Goal: Transaction & Acquisition: Purchase product/service

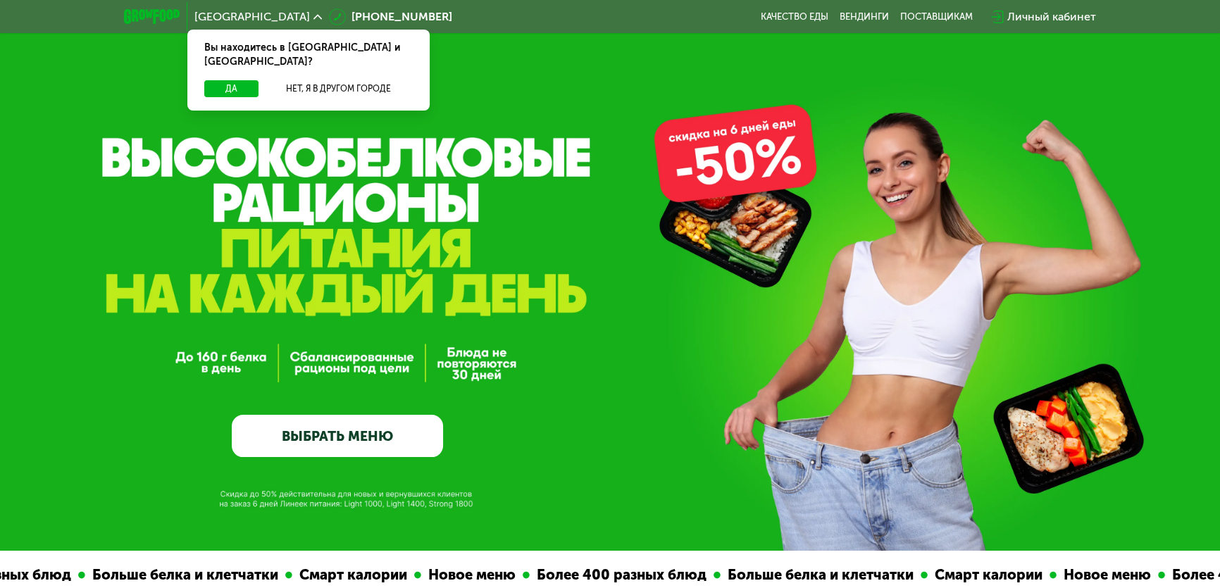
scroll to position [63, 0]
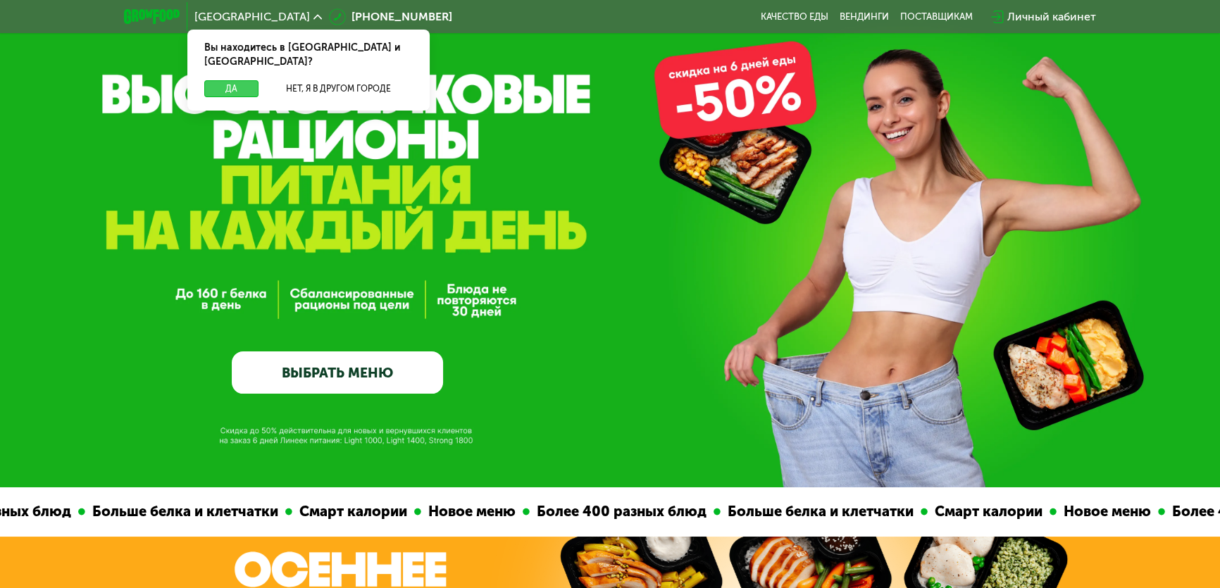
click at [251, 80] on button "Да" at bounding box center [231, 88] width 54 height 17
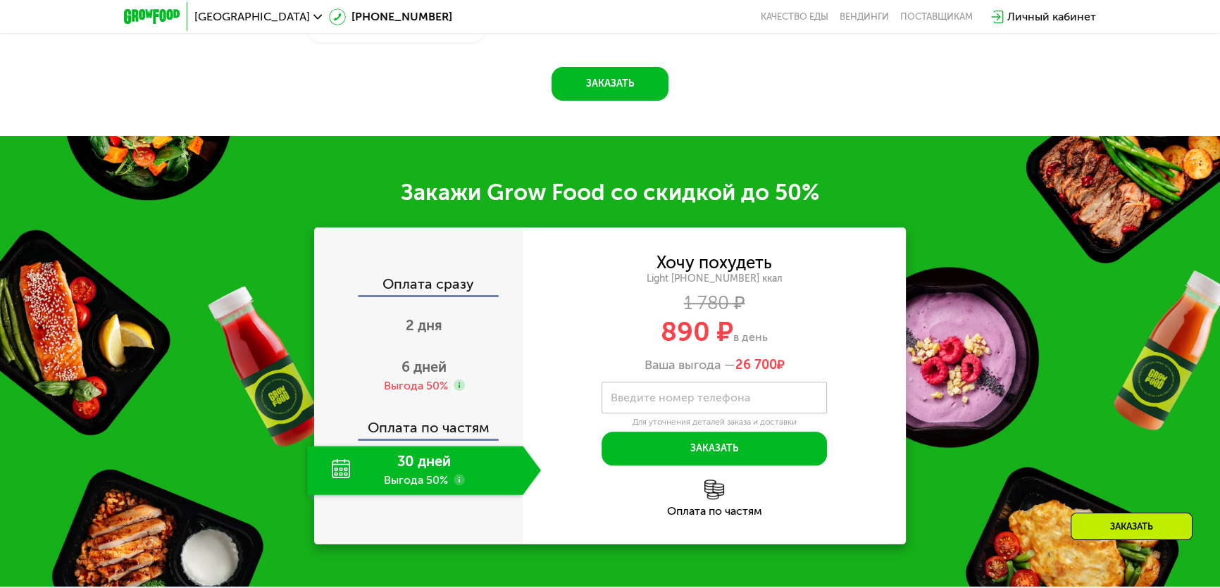
scroll to position [1600, 0]
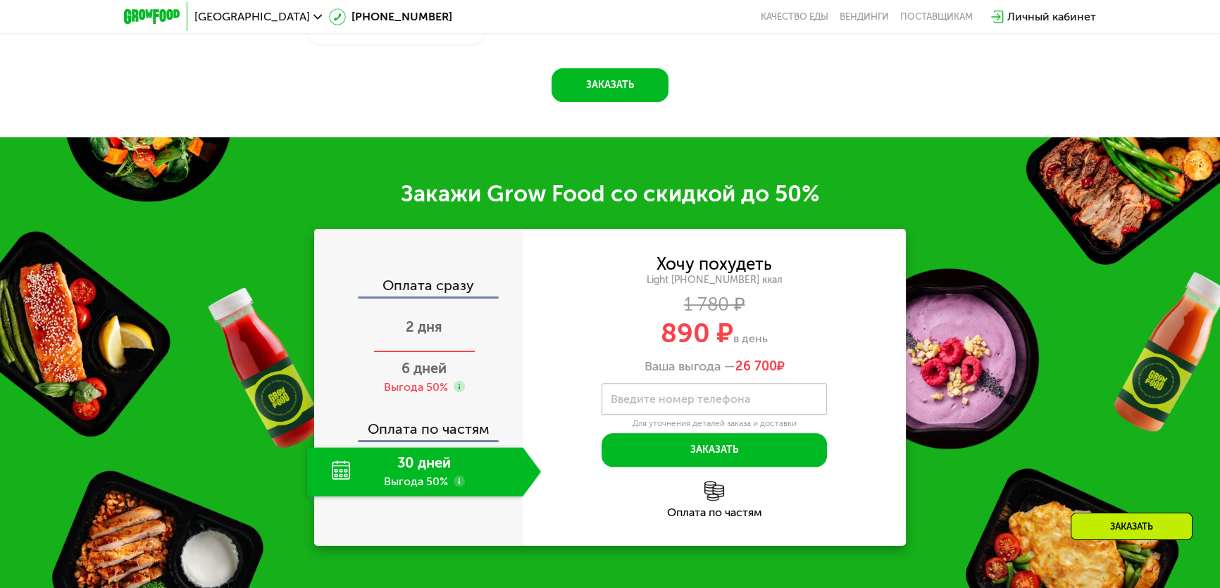
click at [423, 353] on div "2 дня" at bounding box center [424, 328] width 234 height 49
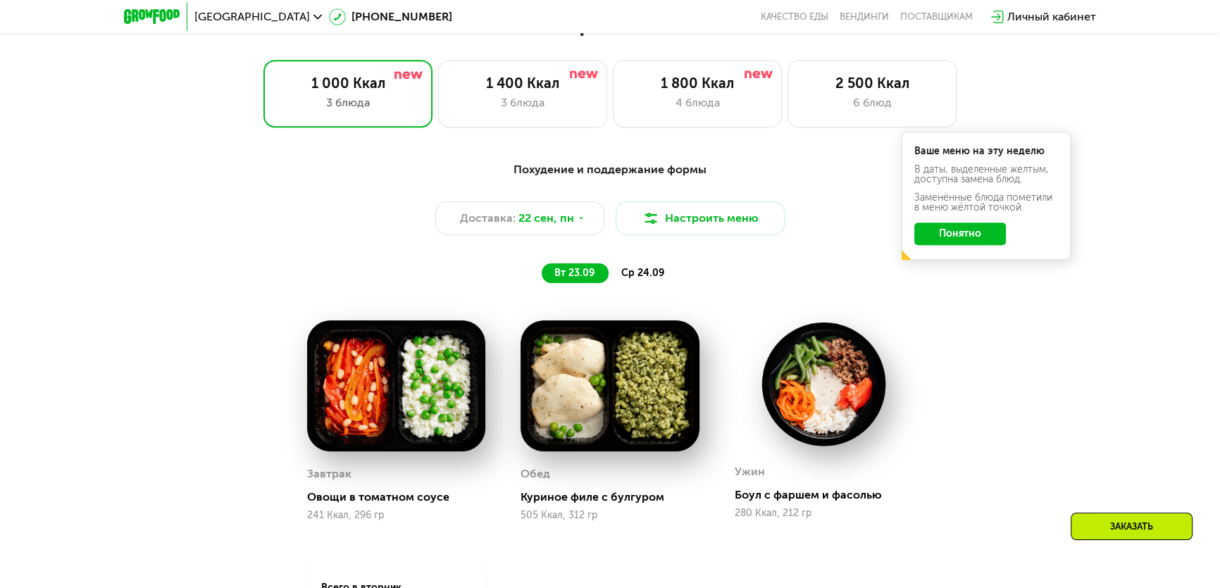
scroll to position [1088, 0]
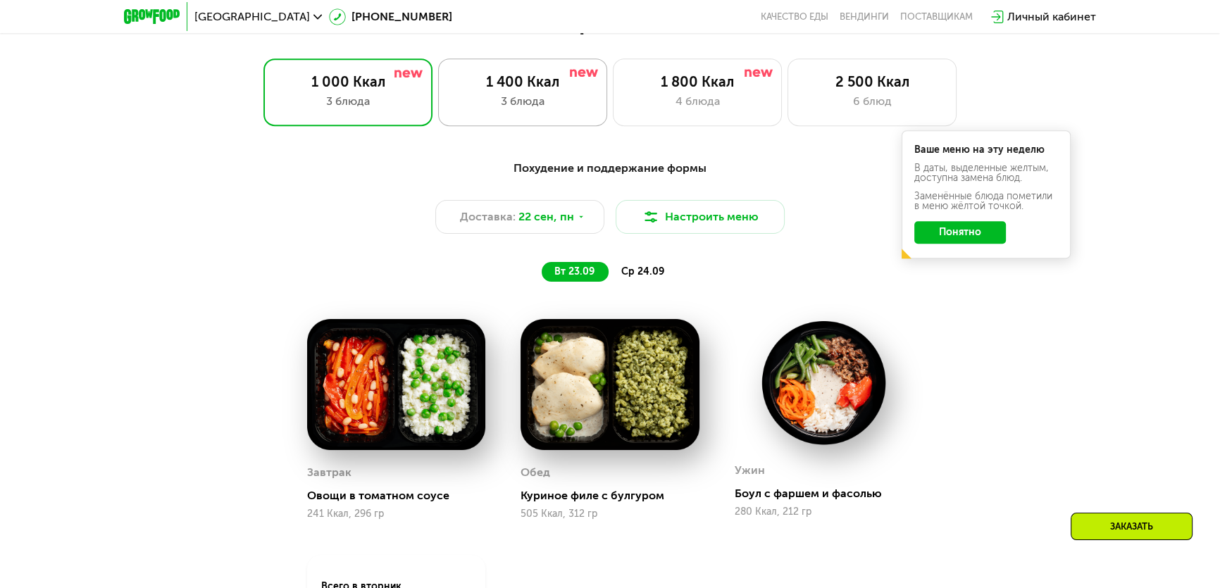
click at [495, 79] on div "1 400 Ккал" at bounding box center [522, 81] width 139 height 17
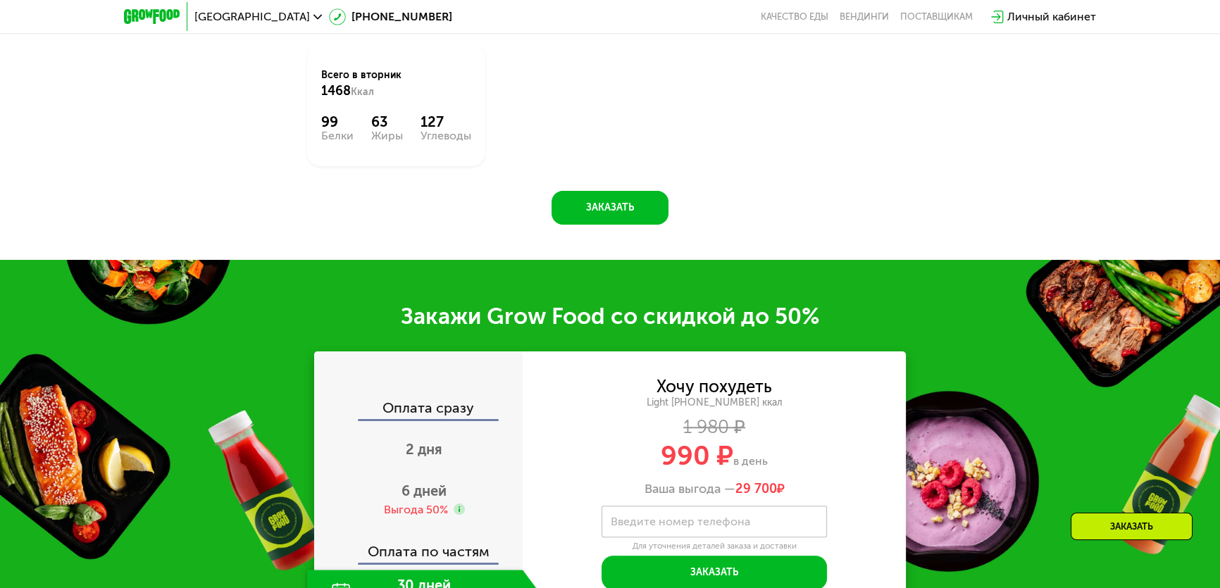
scroll to position [1600, 0]
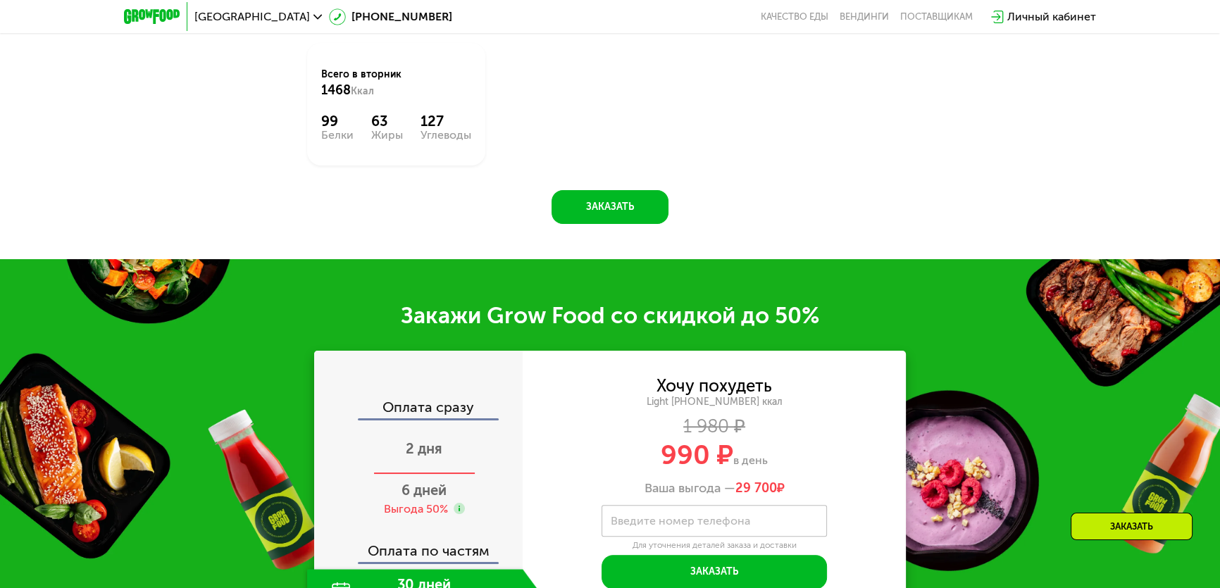
click at [418, 454] on span "2 дня" at bounding box center [424, 448] width 37 height 17
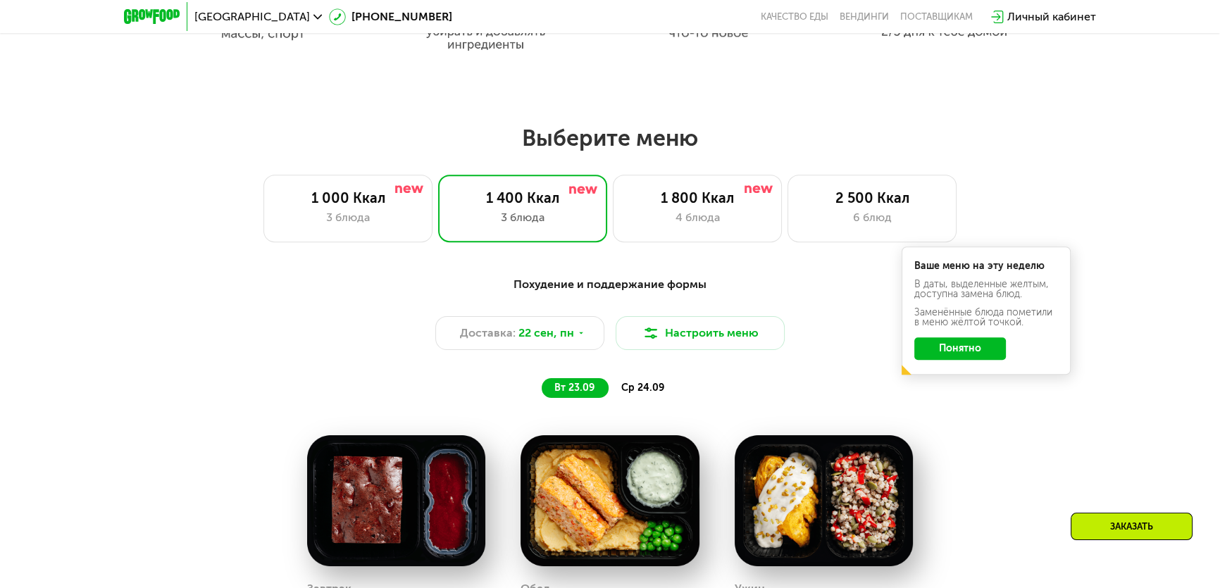
scroll to position [960, 0]
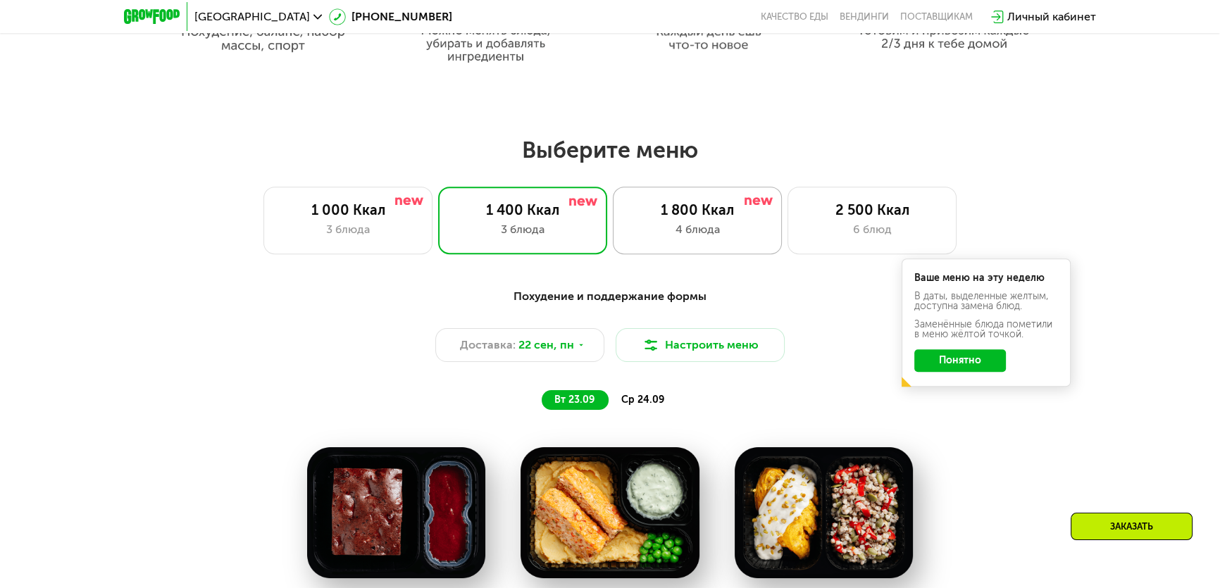
click at [711, 218] on div "1 800 Ккал" at bounding box center [697, 209] width 139 height 17
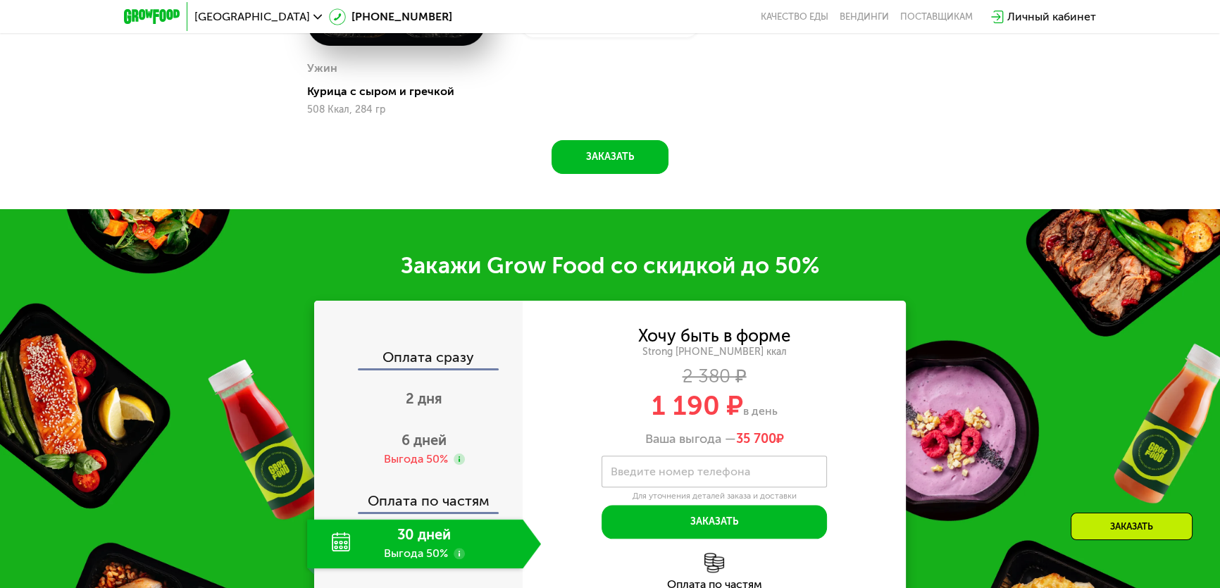
scroll to position [1985, 0]
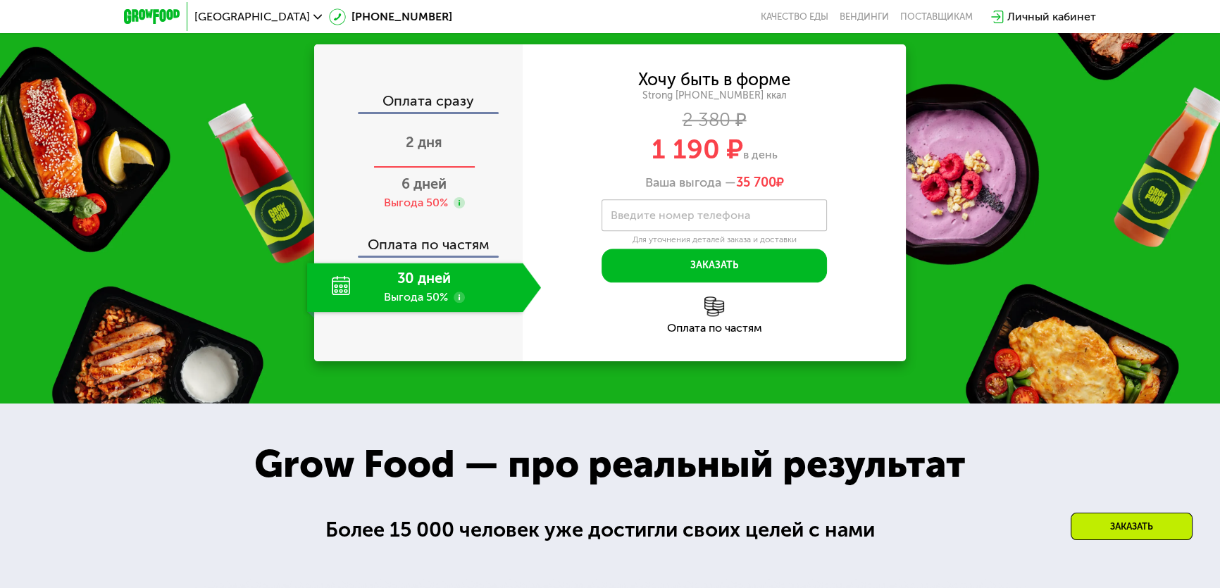
click at [425, 147] on span "2 дня" at bounding box center [424, 142] width 37 height 17
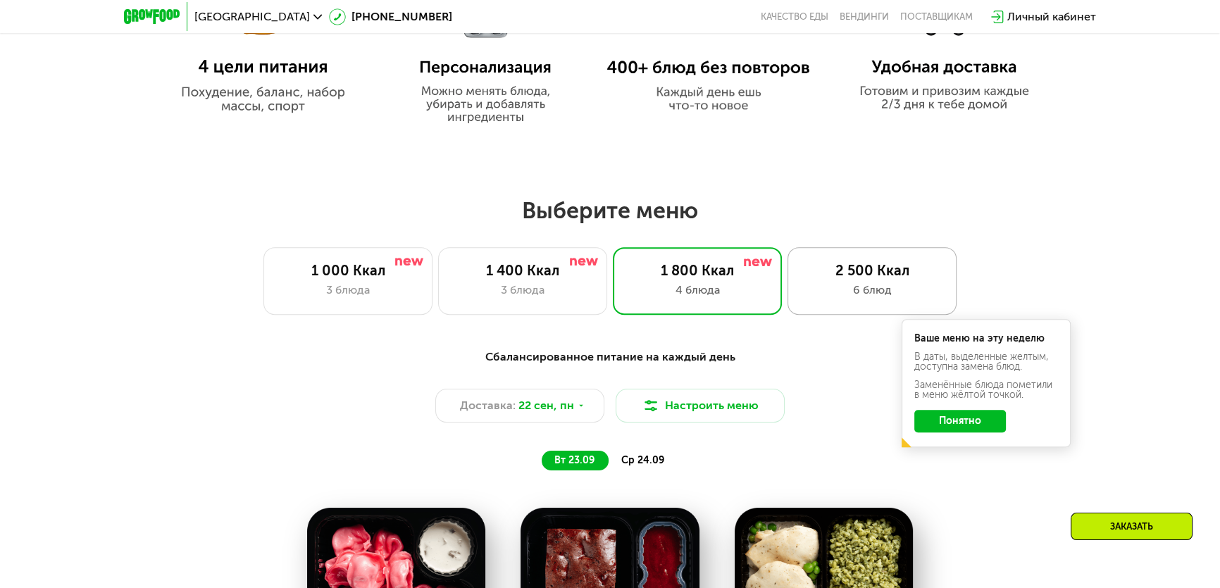
scroll to position [896, 0]
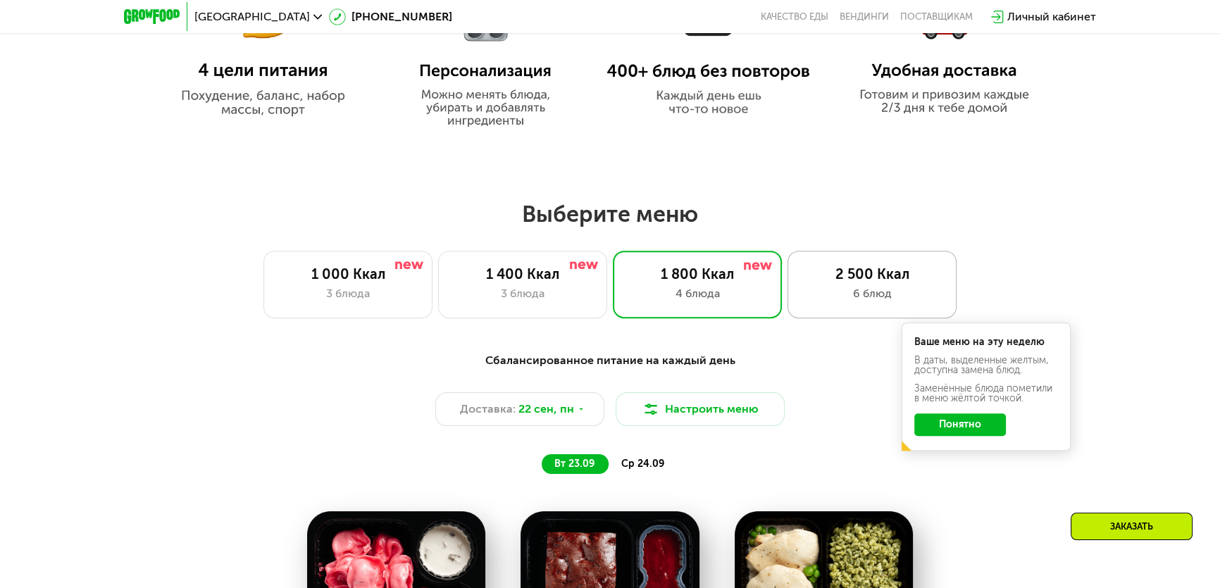
click at [845, 280] on div "2 500 Ккал" at bounding box center [871, 274] width 139 height 17
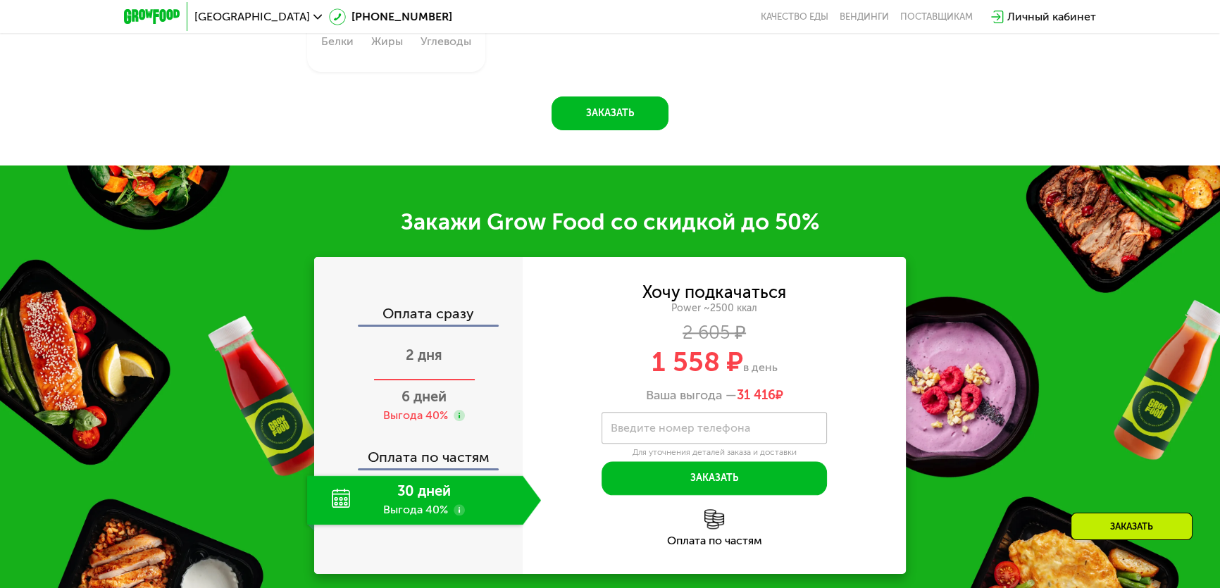
click at [430, 363] on span "2 дня" at bounding box center [424, 355] width 37 height 17
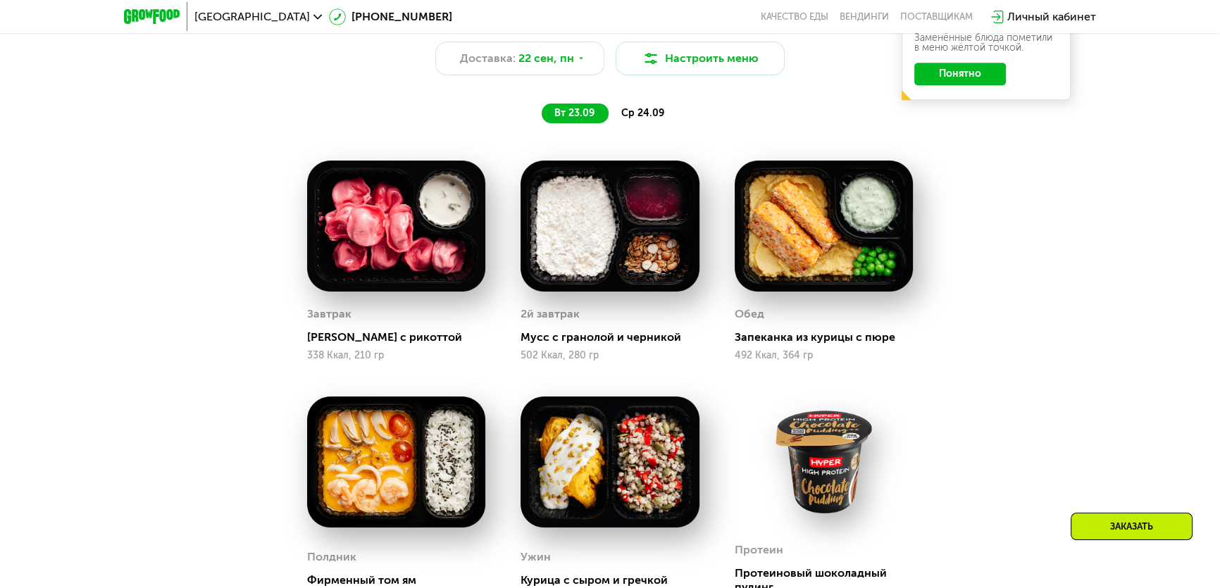
scroll to position [1098, 0]
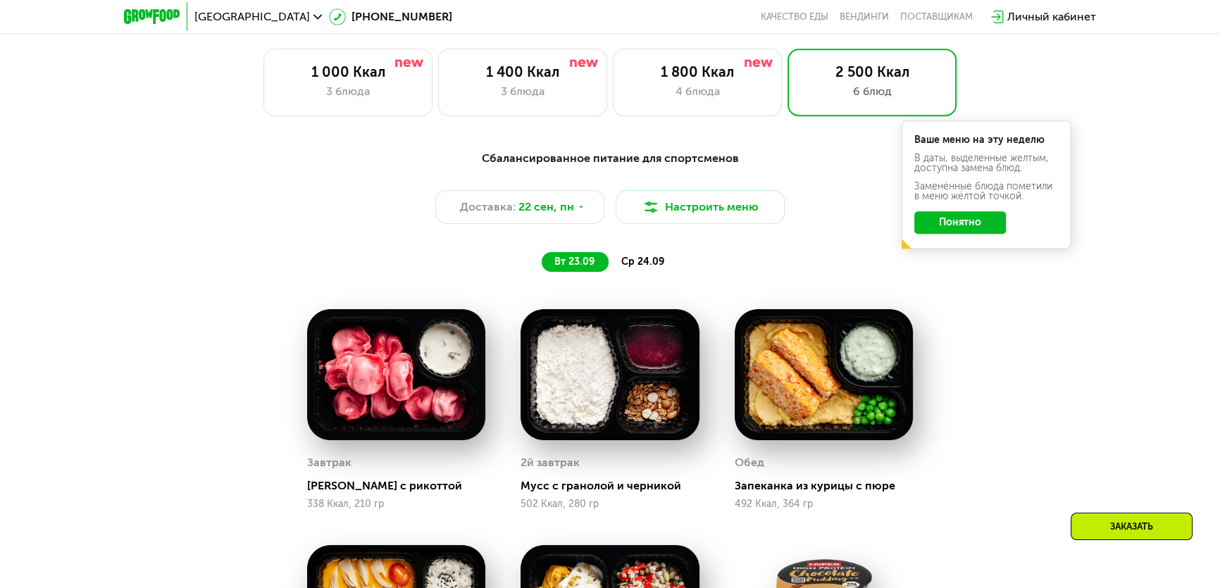
click at [654, 261] on span "ср 24.09" at bounding box center [642, 262] width 43 height 12
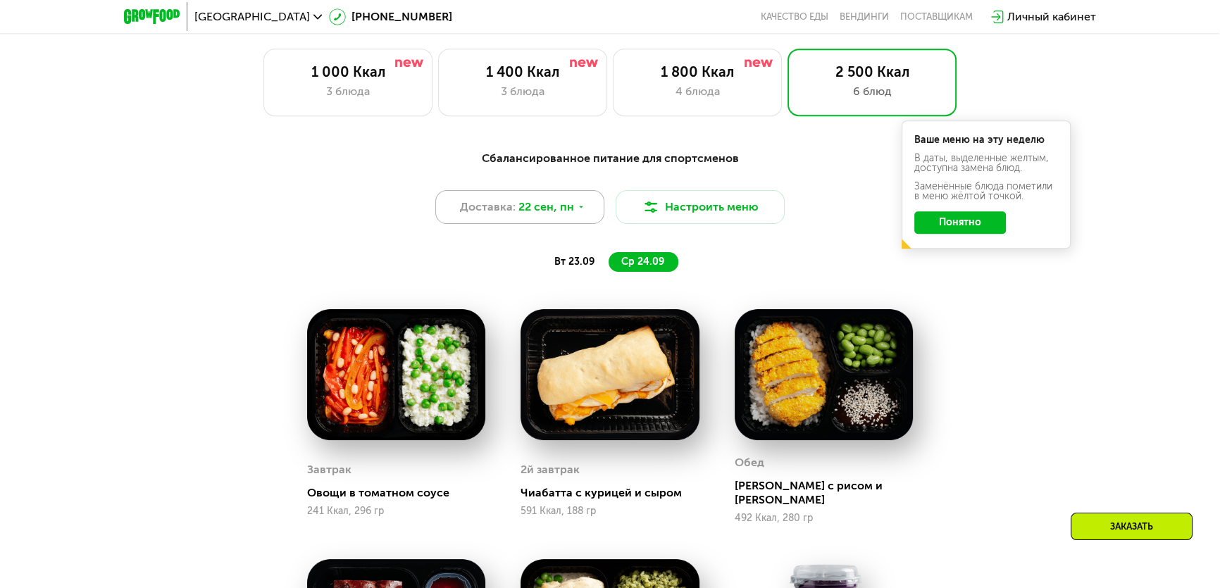
click at [547, 213] on span "22 сен, пн" at bounding box center [546, 207] width 56 height 17
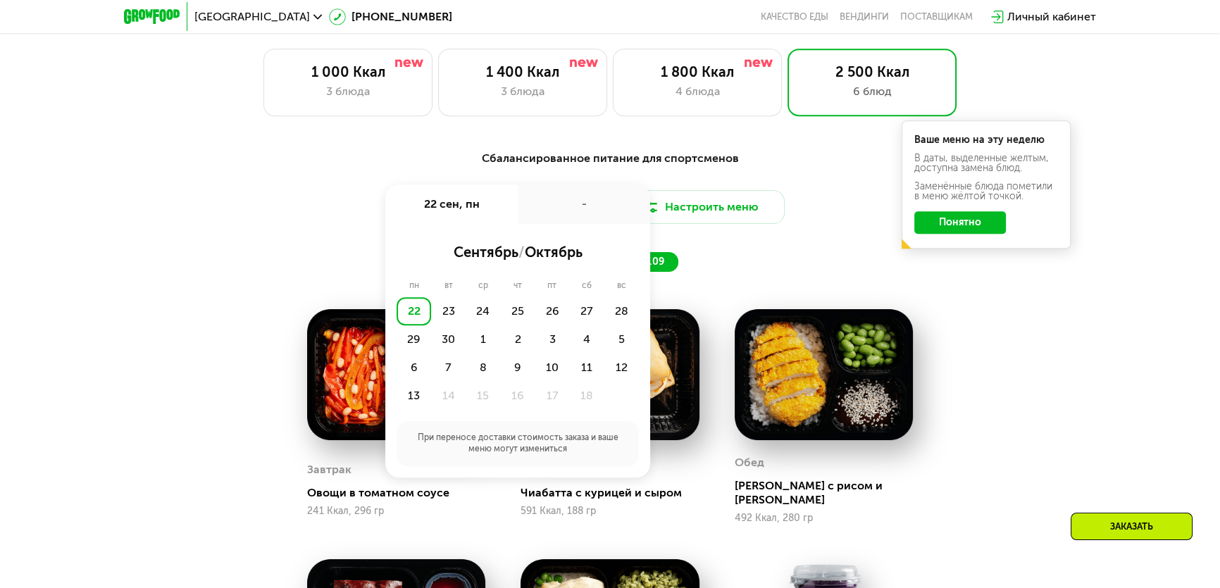
click at [547, 213] on div "-" at bounding box center [584, 204] width 132 height 39
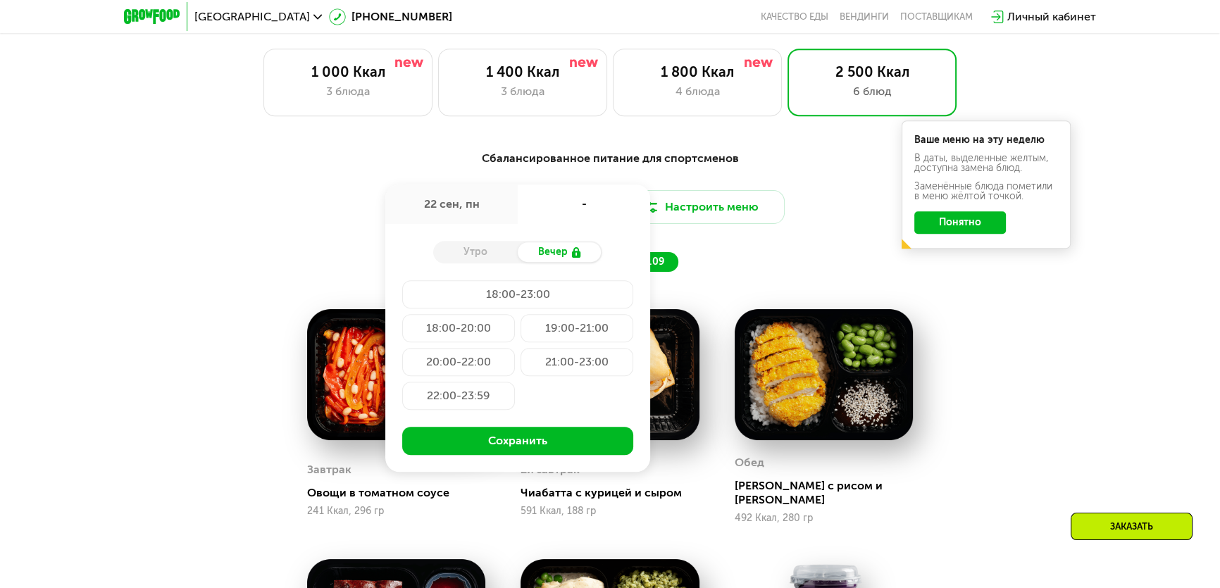
click at [547, 213] on div "-" at bounding box center [584, 204] width 132 height 39
click at [309, 218] on div "Доставка: [DATE] сен, пн - Утро Вечер 18:00-23:00 18:00-20:00 19:00-21:00 20:00…" at bounding box center [610, 207] width 834 height 34
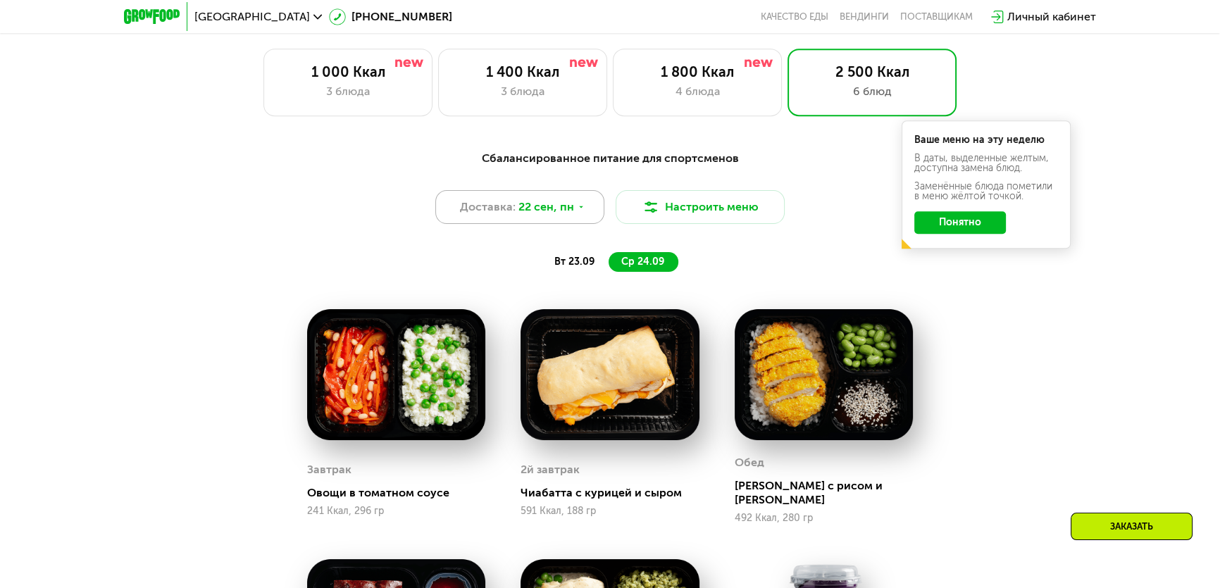
click at [571, 204] on span "22 сен, пн" at bounding box center [546, 207] width 56 height 17
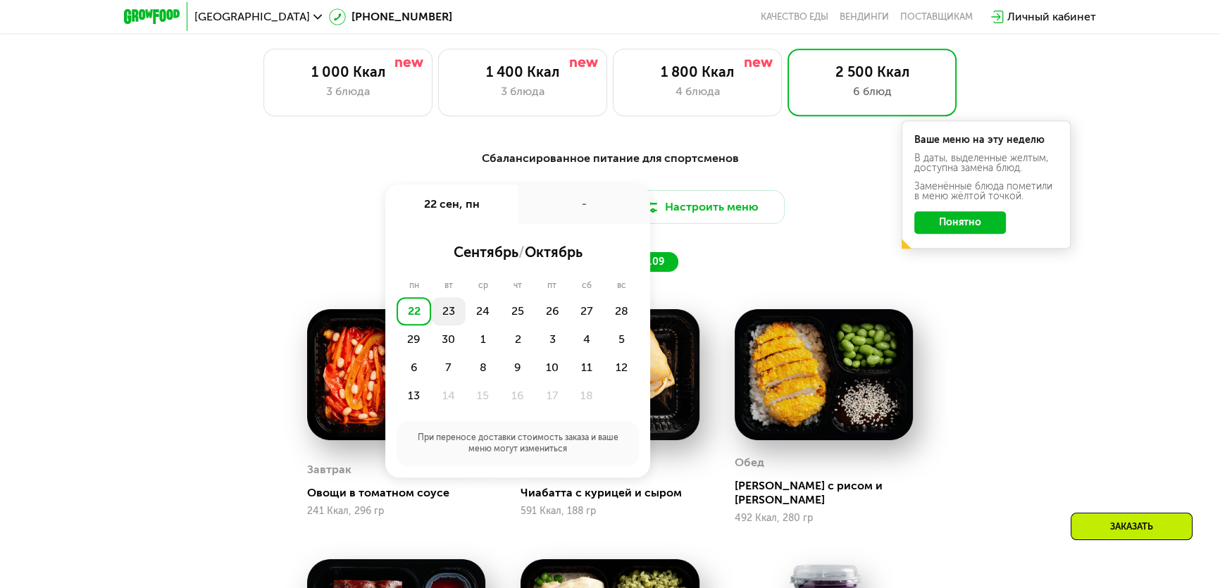
click at [451, 309] on div "23" at bounding box center [448, 311] width 35 height 28
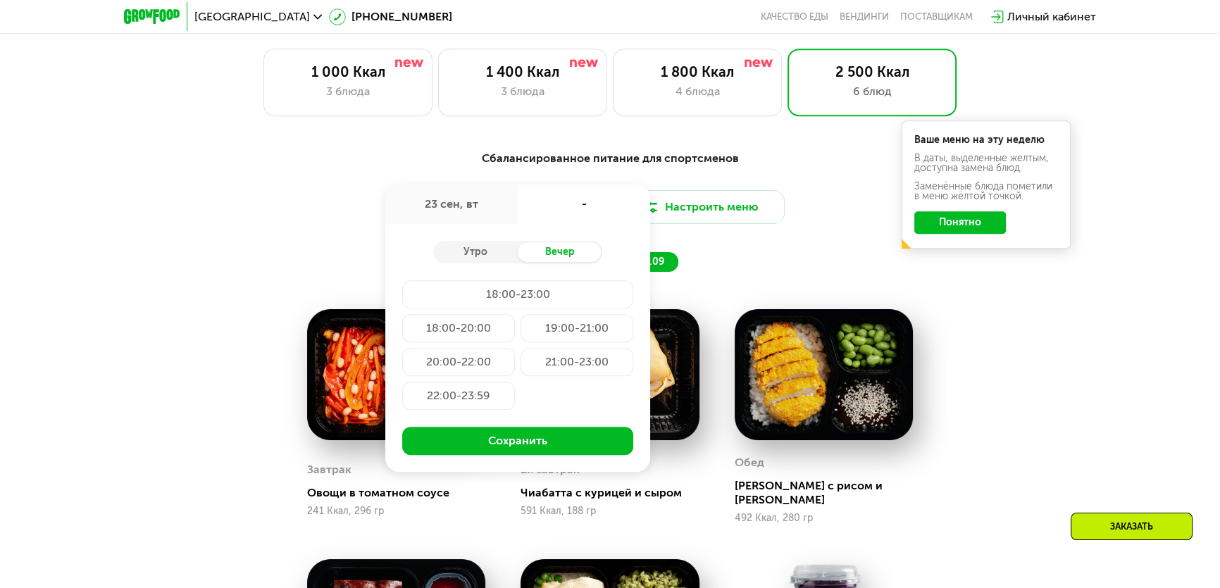
click at [475, 367] on div "20:00-22:00" at bounding box center [458, 362] width 113 height 28
click at [775, 267] on div "вт 23.09 ср 24.09" at bounding box center [610, 262] width 585 height 20
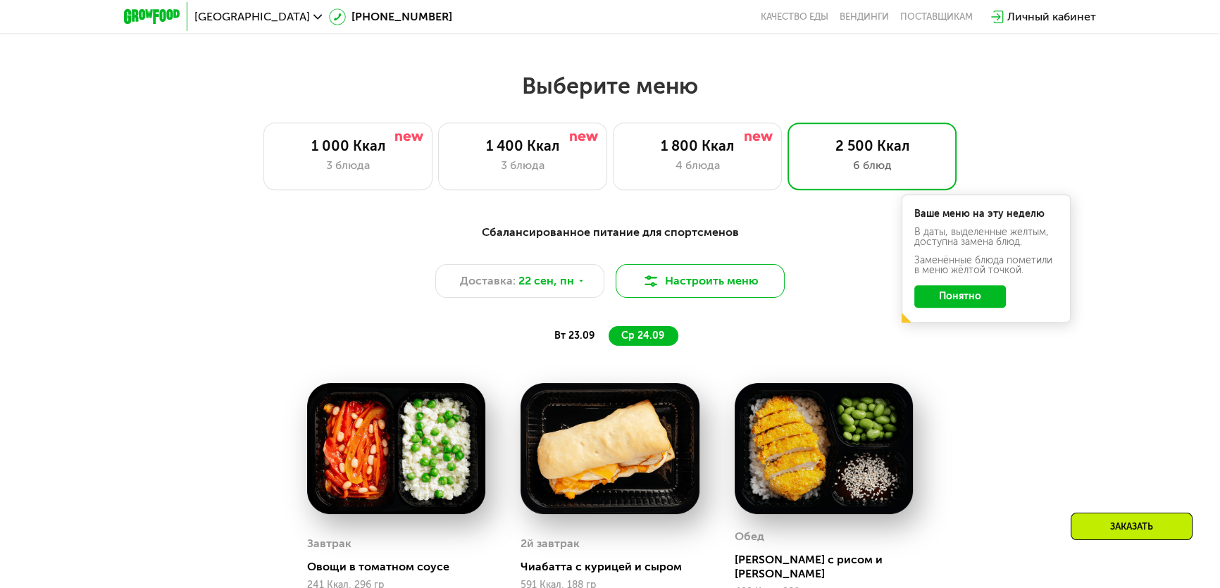
scroll to position [1034, 0]
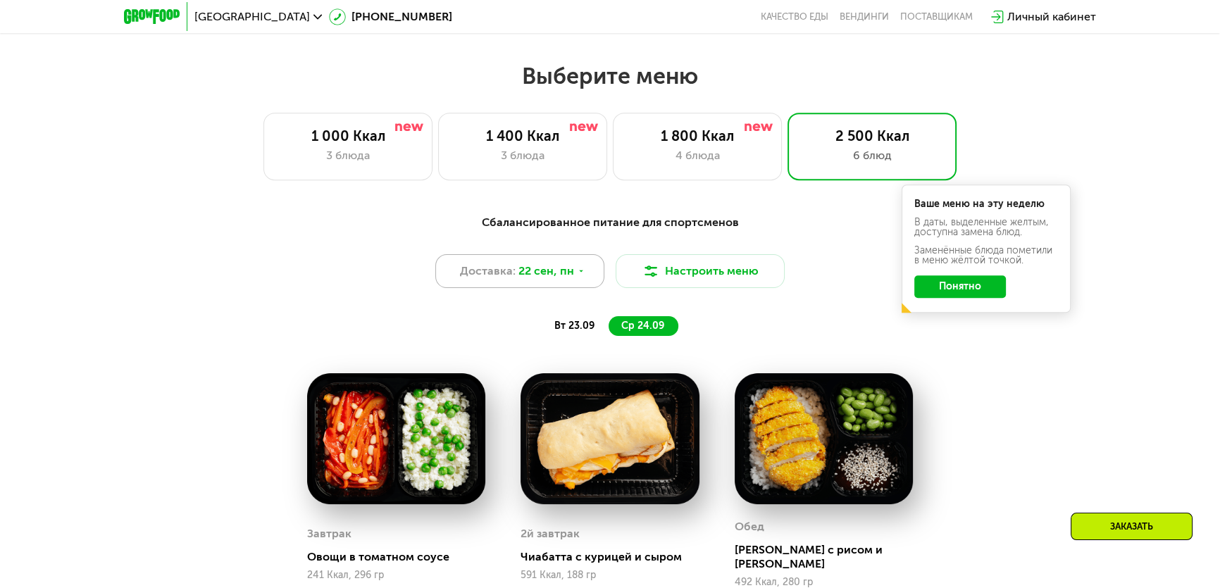
click at [571, 272] on span "22 сен, пн" at bounding box center [546, 271] width 56 height 17
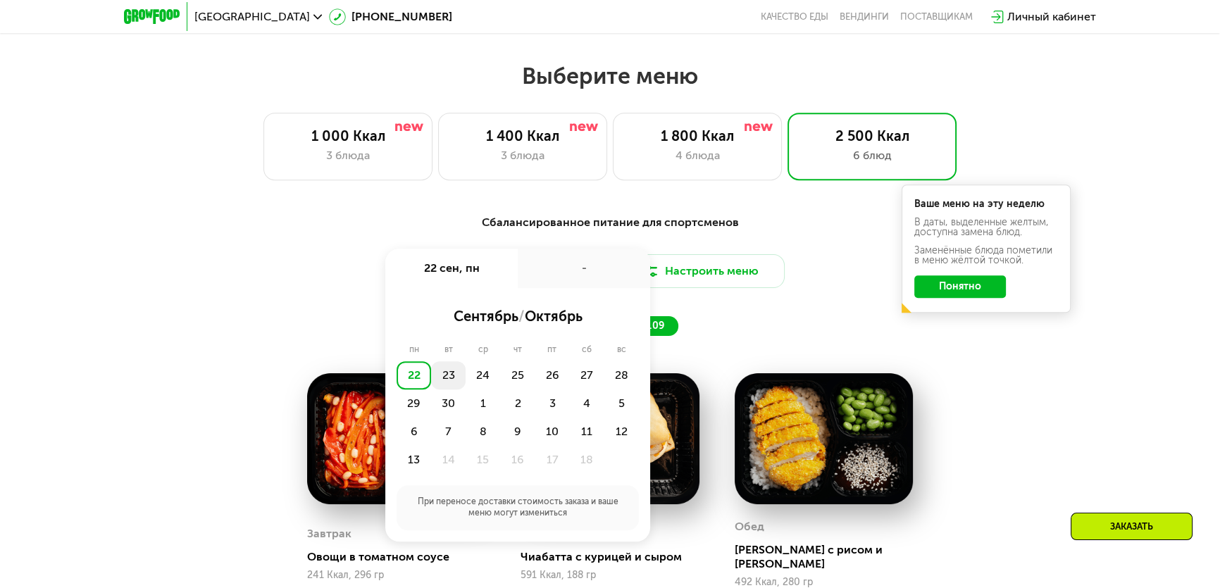
click at [444, 380] on div "23" at bounding box center [448, 375] width 35 height 28
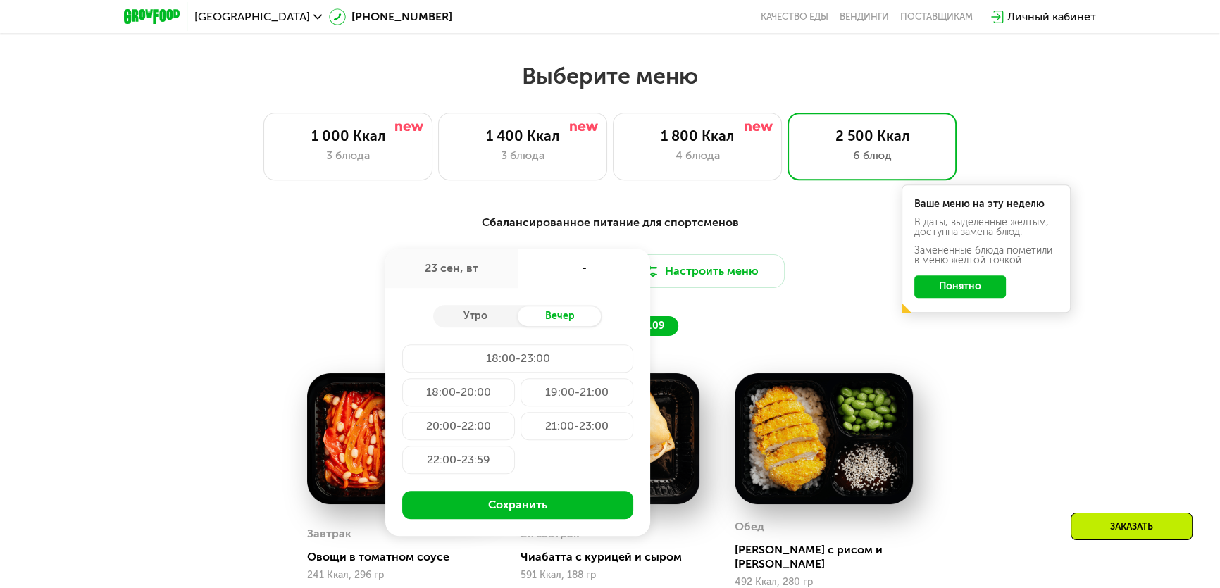
click at [520, 355] on div "18:00-23:00" at bounding box center [517, 358] width 231 height 28
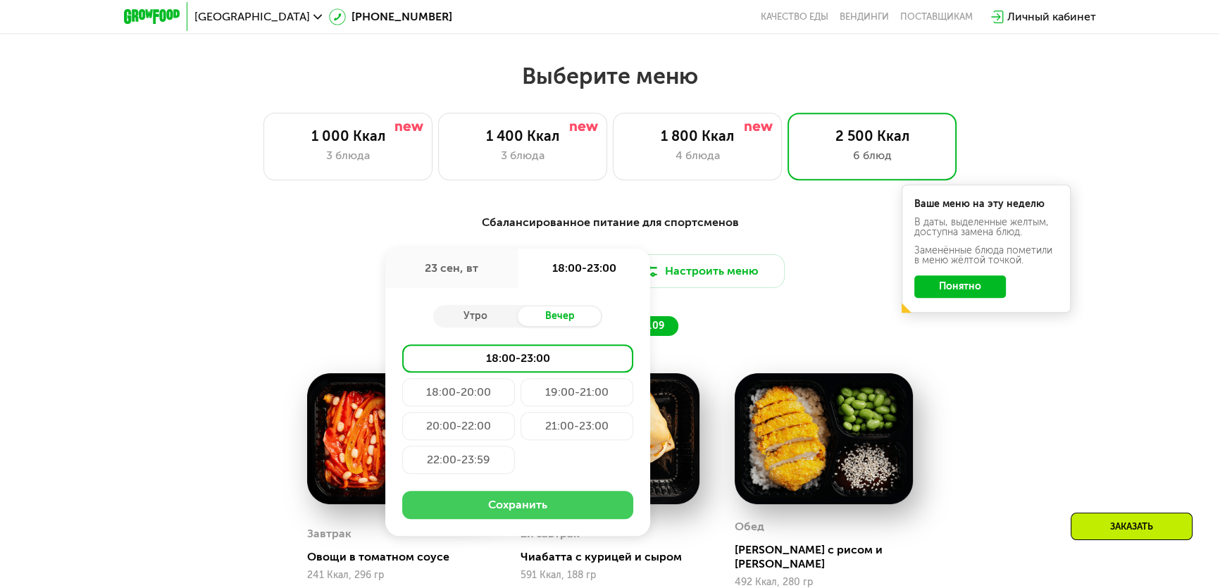
click at [526, 505] on button "Сохранить" at bounding box center [517, 505] width 231 height 28
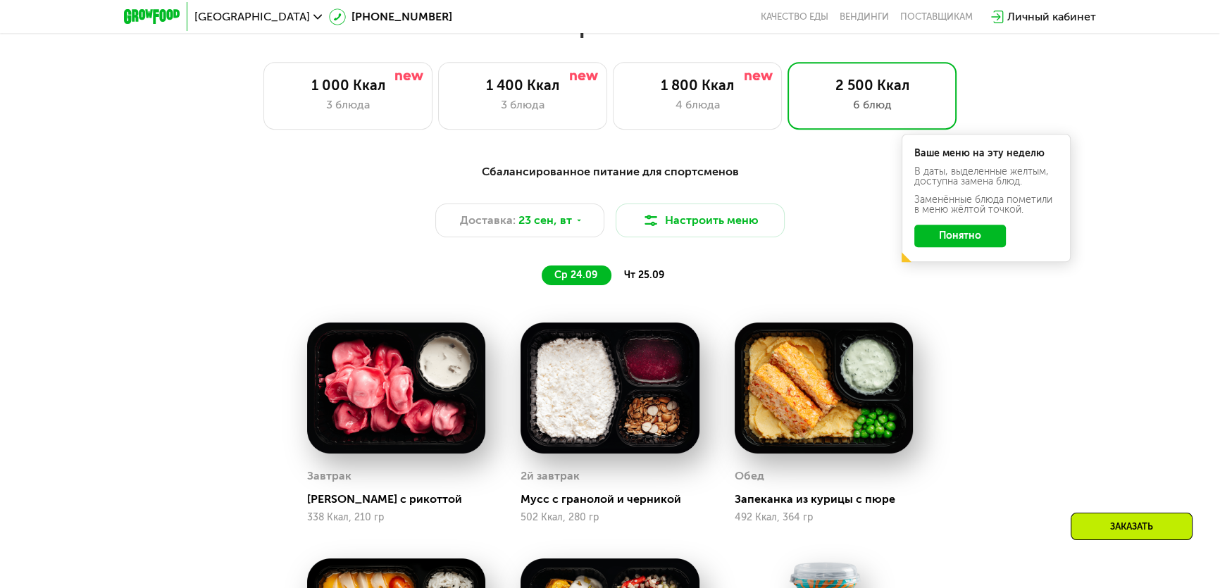
scroll to position [1098, 0]
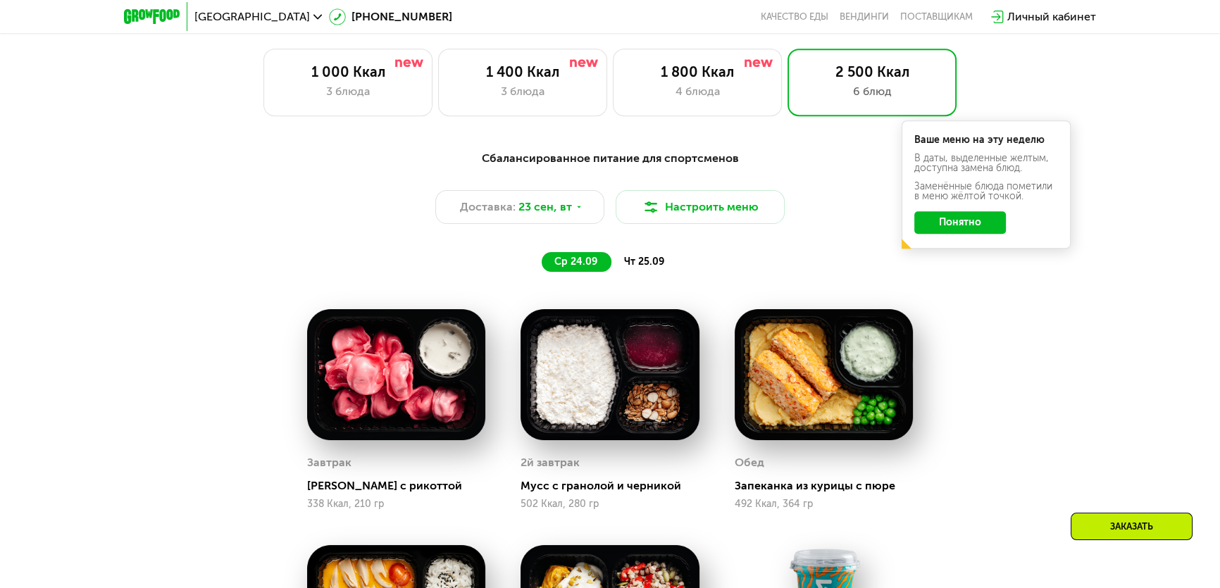
click at [643, 264] on span "чт 25.09" at bounding box center [644, 262] width 40 height 12
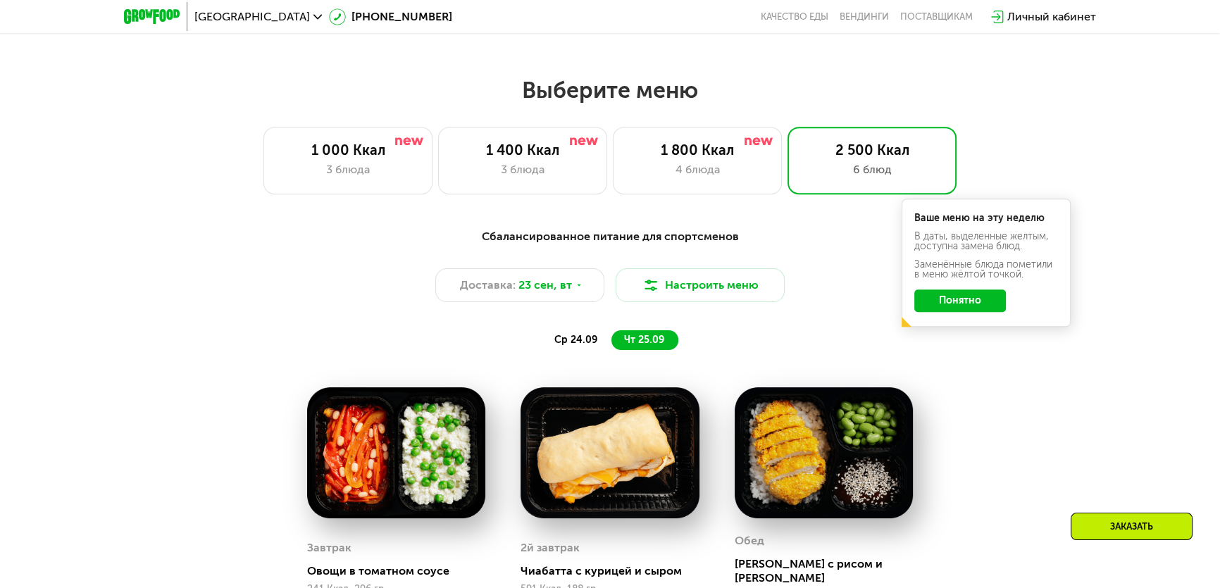
scroll to position [906, 0]
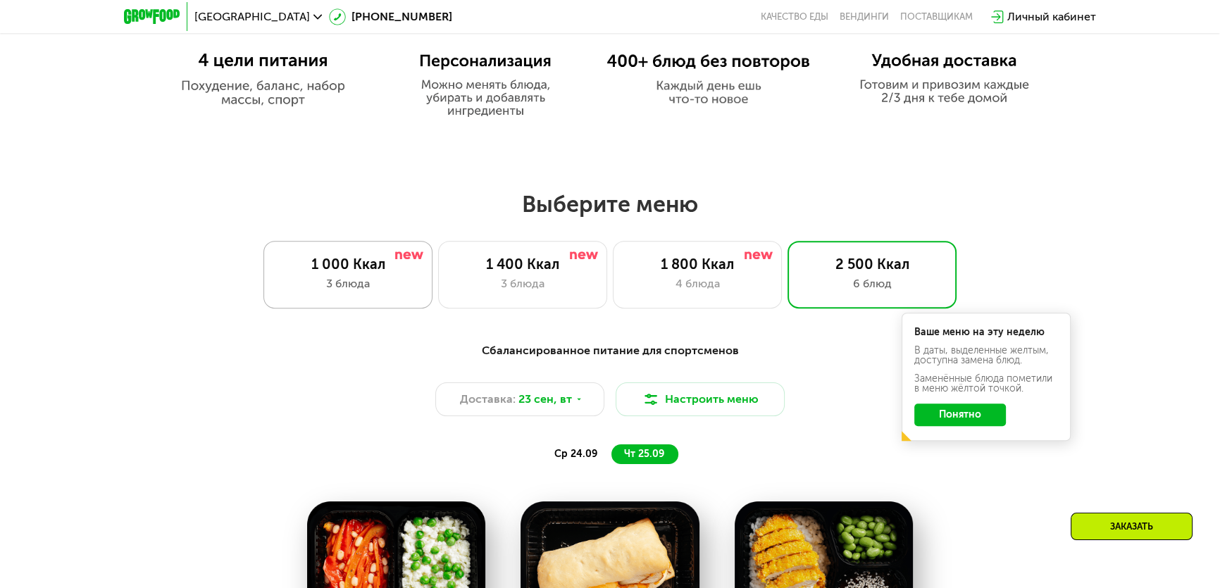
click at [368, 265] on div "1 000 Ккал" at bounding box center [347, 264] width 139 height 17
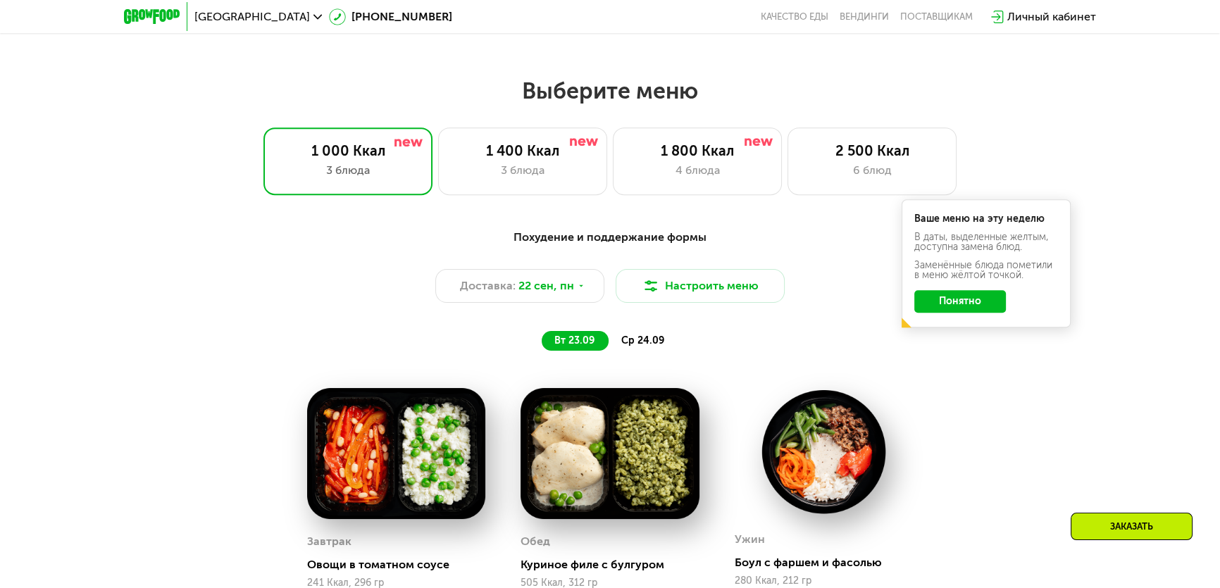
scroll to position [1034, 0]
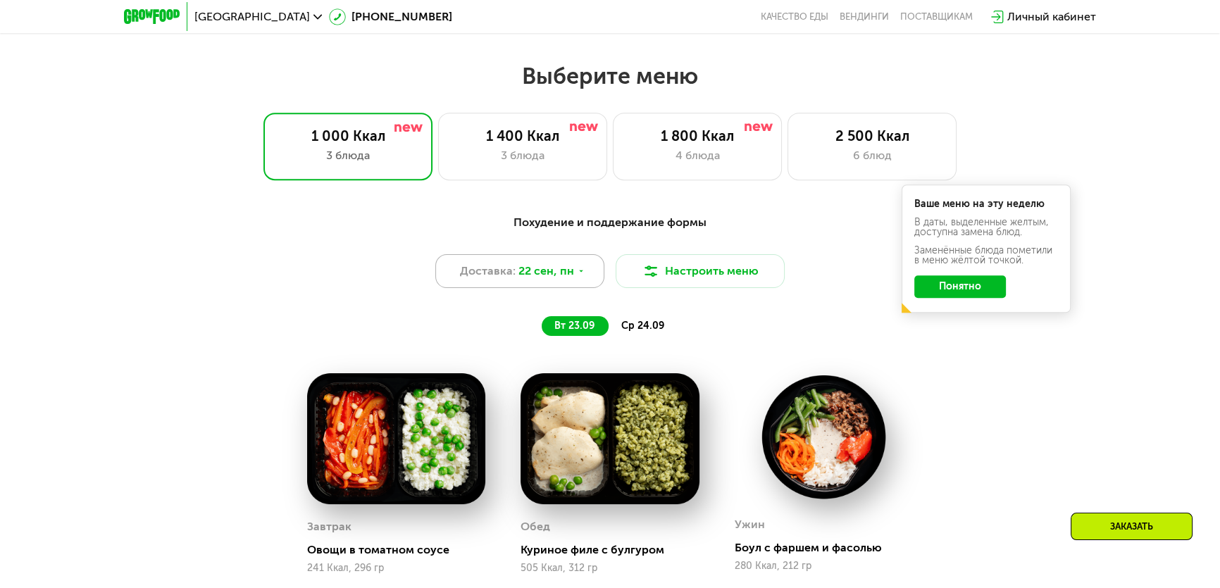
click at [560, 284] on div "Доставка: [DATE]" at bounding box center [519, 271] width 169 height 34
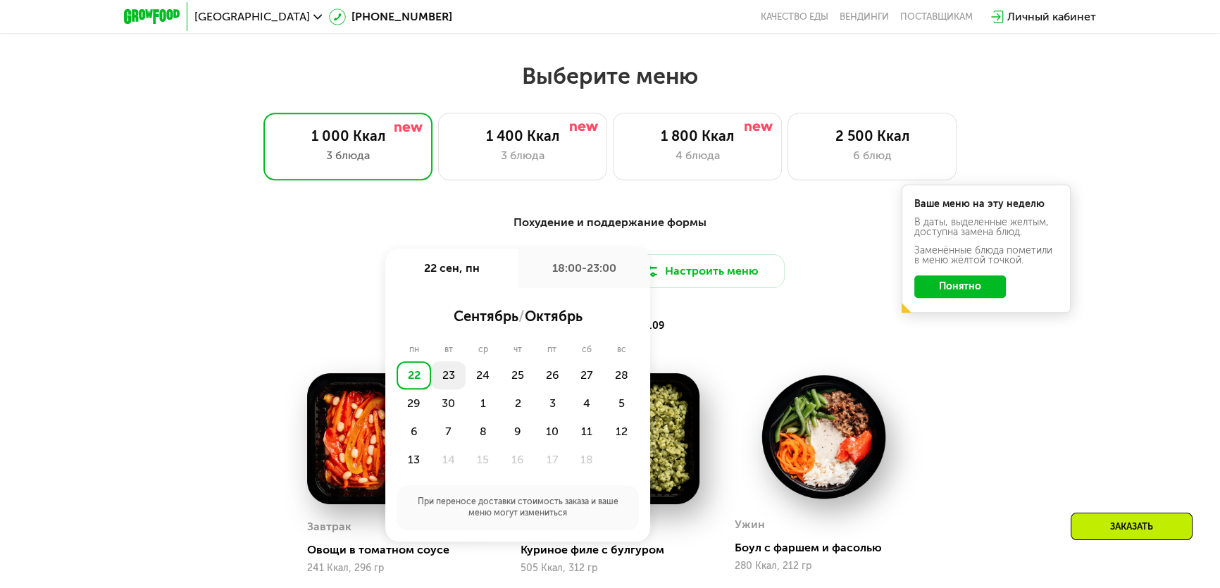
click at [451, 378] on div "23" at bounding box center [448, 375] width 35 height 28
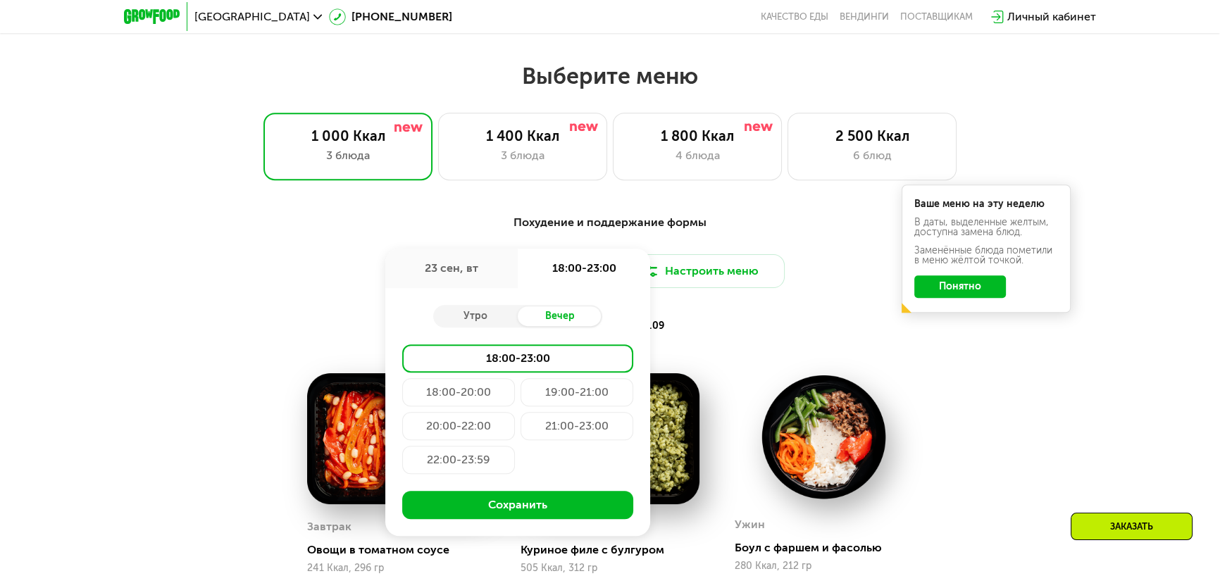
click at [583, 318] on div "Вечер" at bounding box center [560, 316] width 85 height 20
click at [557, 356] on div "18:00-23:00" at bounding box center [517, 358] width 231 height 28
click at [552, 509] on button "Сохранить" at bounding box center [517, 505] width 231 height 28
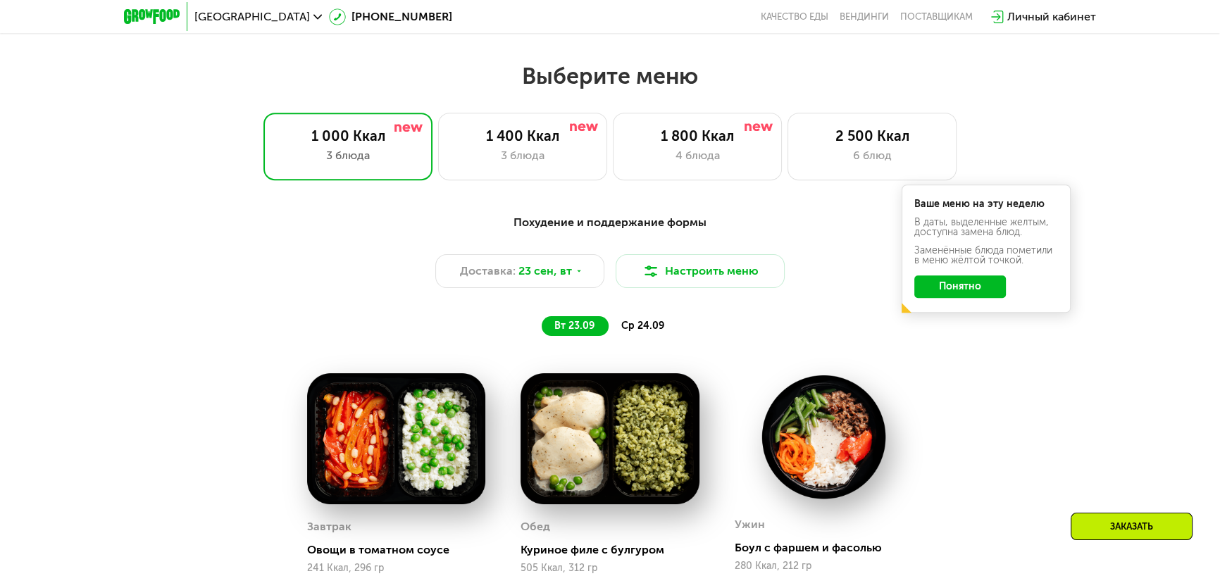
scroll to position [1098, 0]
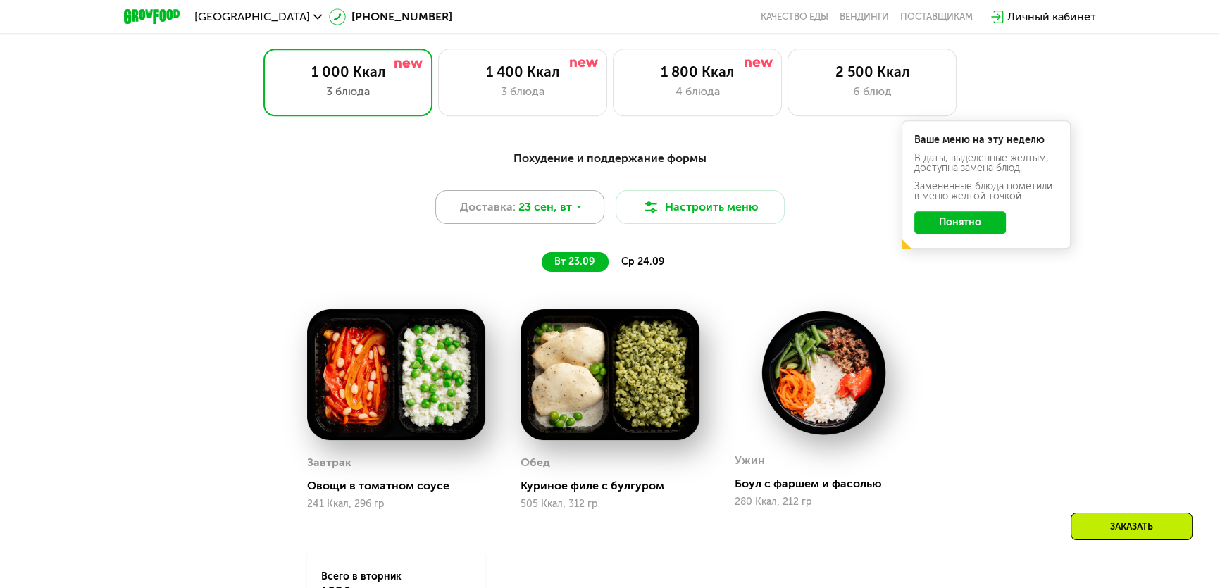
click at [578, 208] on use at bounding box center [579, 207] width 4 height 2
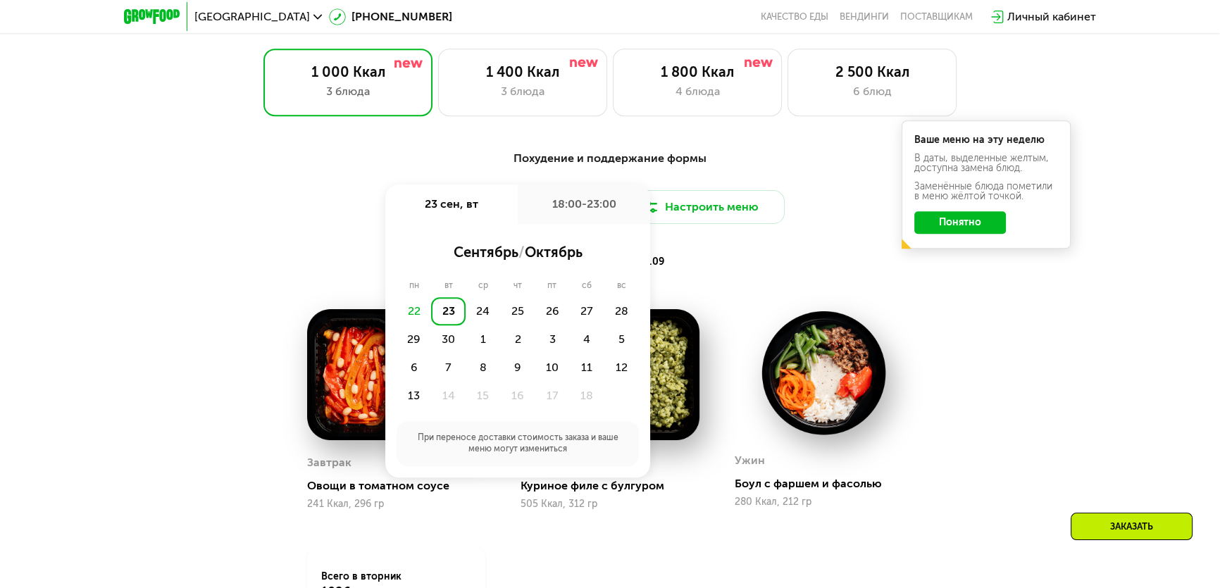
click at [448, 316] on div "23" at bounding box center [448, 311] width 35 height 28
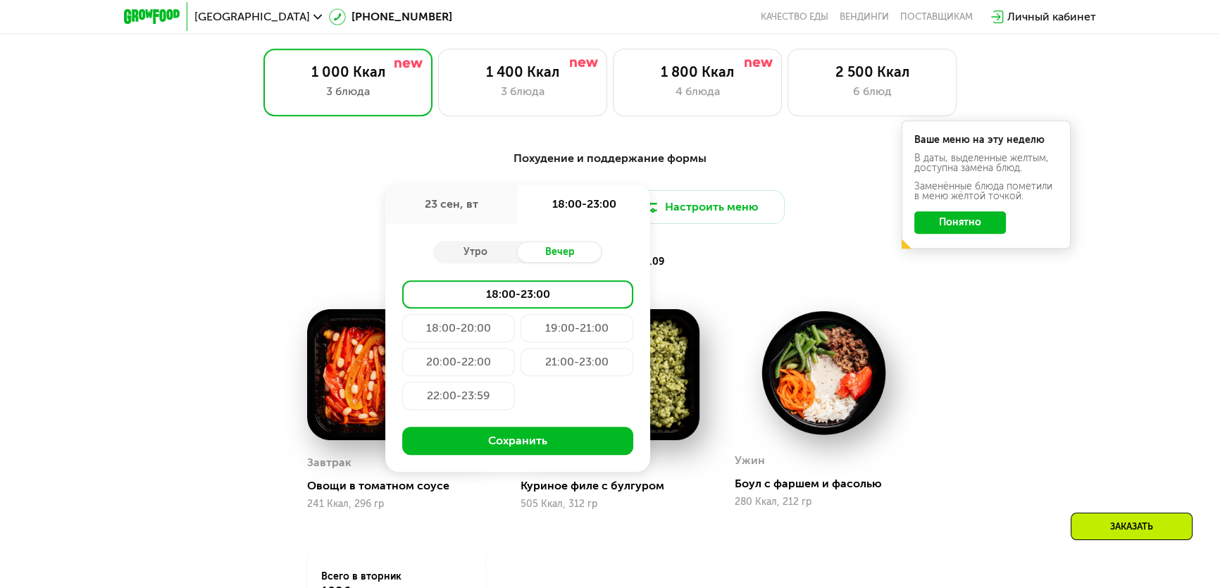
click at [1051, 327] on div "Похудение и поддержание формы Доставка: [DATE] сен, вт 18:00-23:00 Утро Вечер 1…" at bounding box center [610, 445] width 1220 height 631
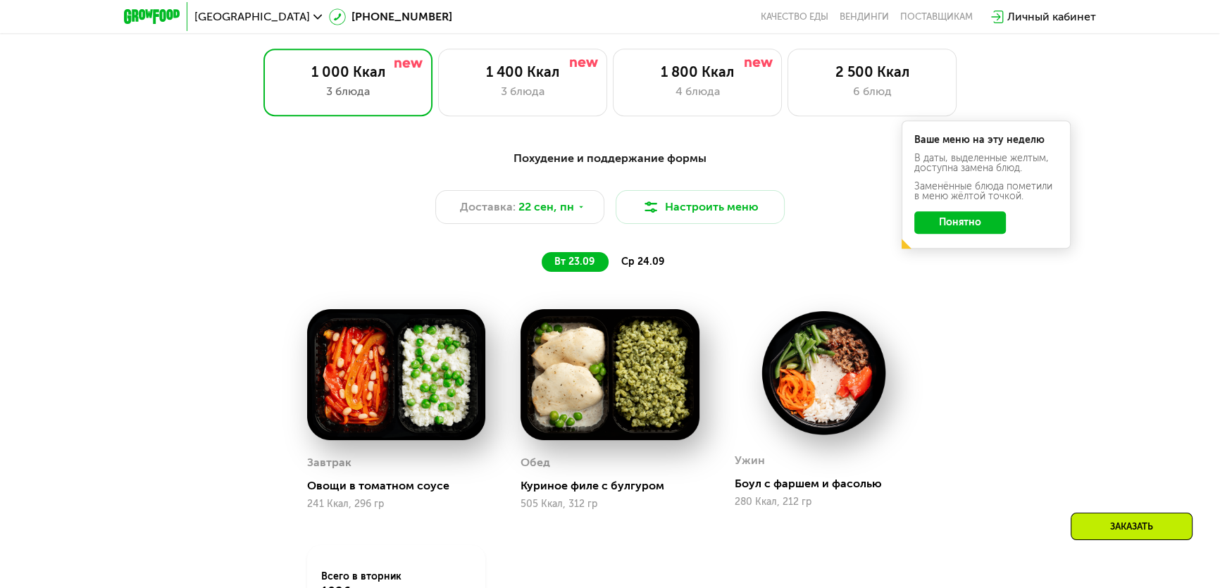
click at [630, 257] on div "ср 24.09" at bounding box center [644, 262] width 70 height 20
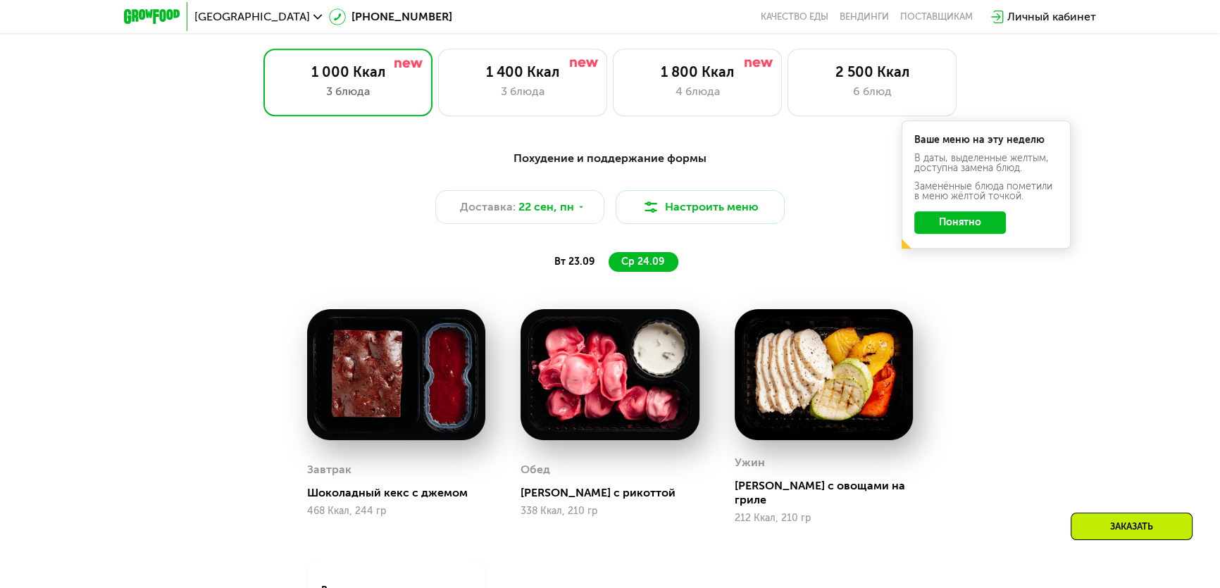
click at [566, 266] on span "вт 23.09" at bounding box center [574, 262] width 40 height 12
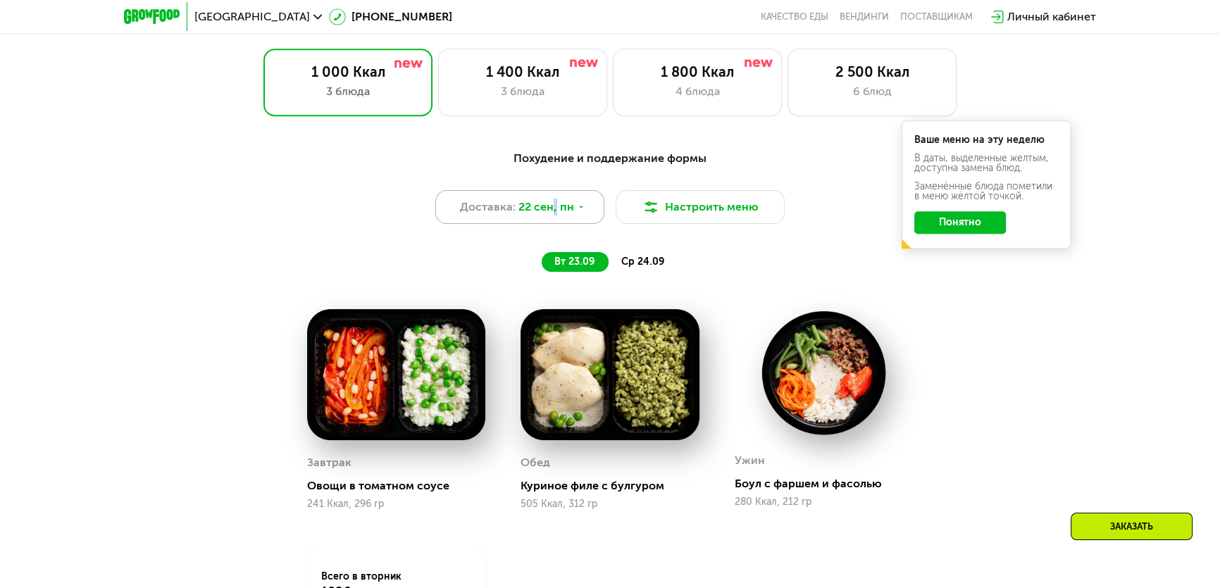
click at [553, 214] on span "22 сен, пн" at bounding box center [546, 207] width 56 height 17
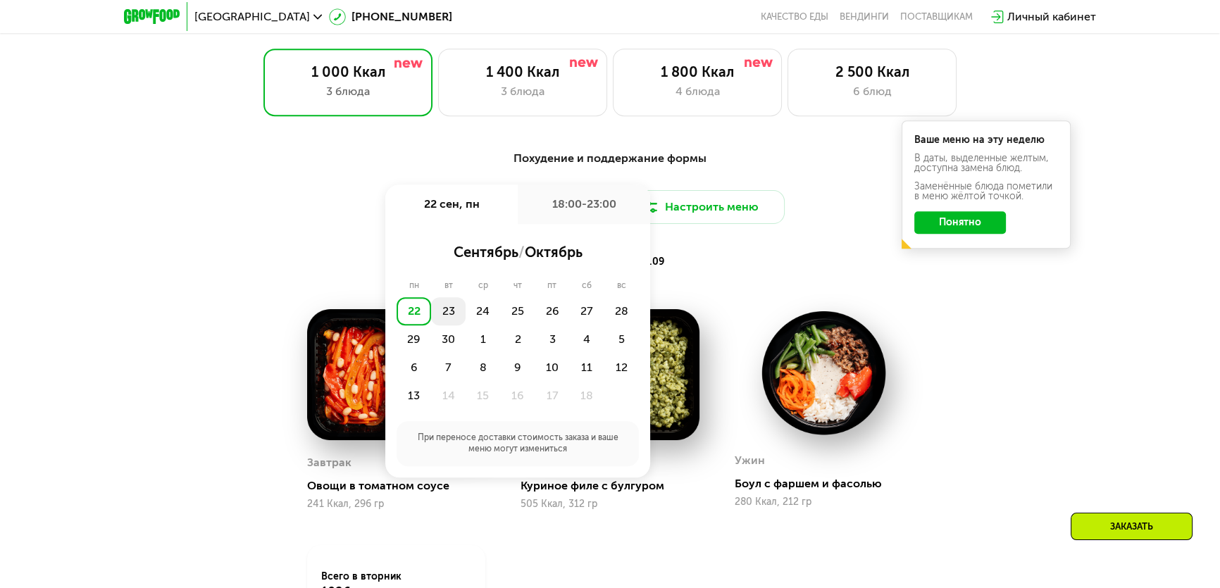
click at [450, 314] on div "23" at bounding box center [448, 311] width 35 height 28
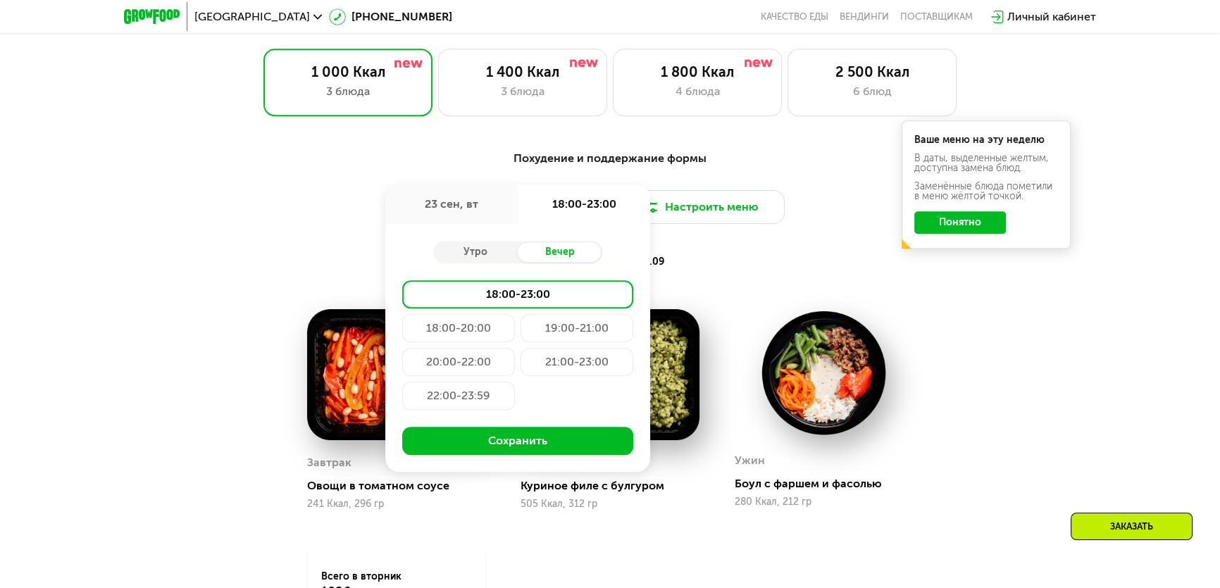
click at [555, 302] on div "18:00-23:00" at bounding box center [517, 294] width 231 height 28
click at [571, 259] on div "Вечер" at bounding box center [560, 252] width 85 height 20
click at [474, 330] on div "18:00-20:00" at bounding box center [458, 328] width 113 height 28
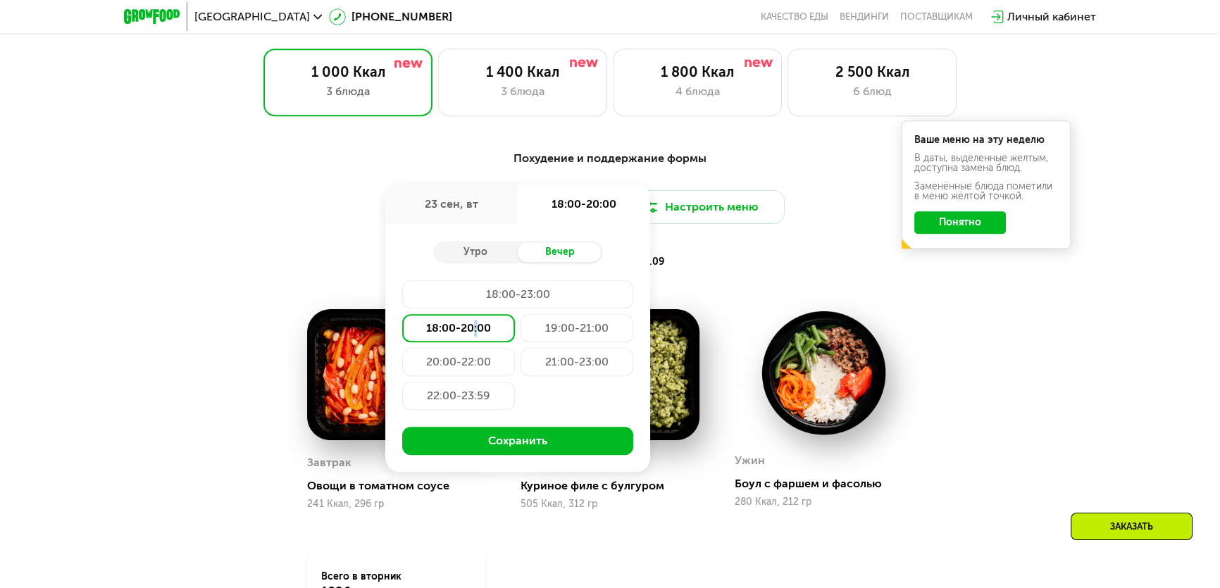
click at [501, 447] on button "Сохранить" at bounding box center [517, 441] width 231 height 28
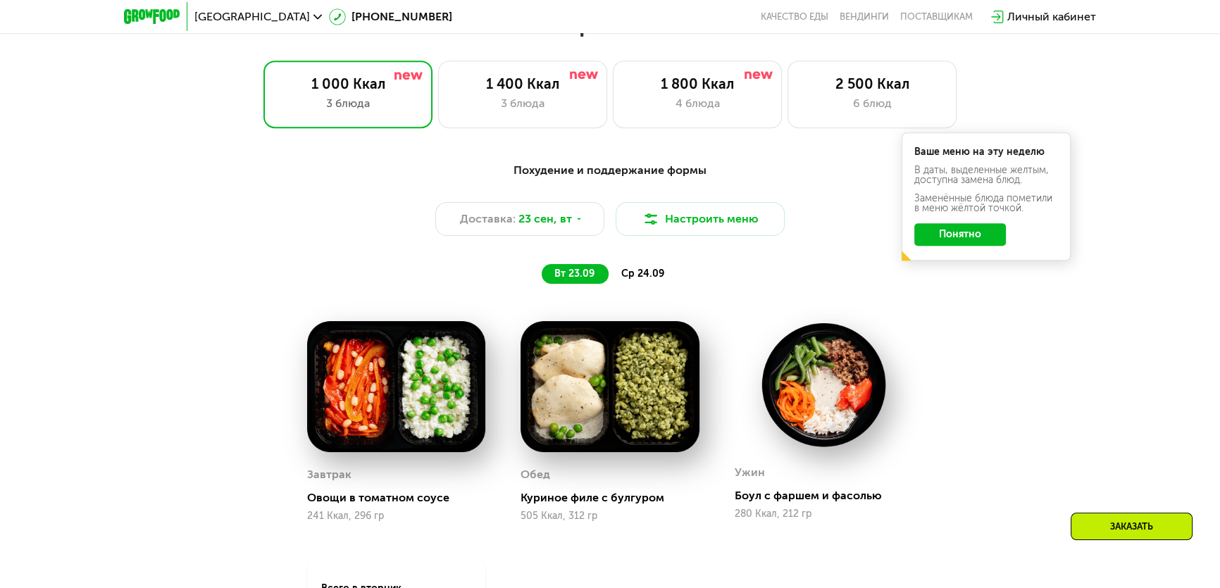
scroll to position [1034, 0]
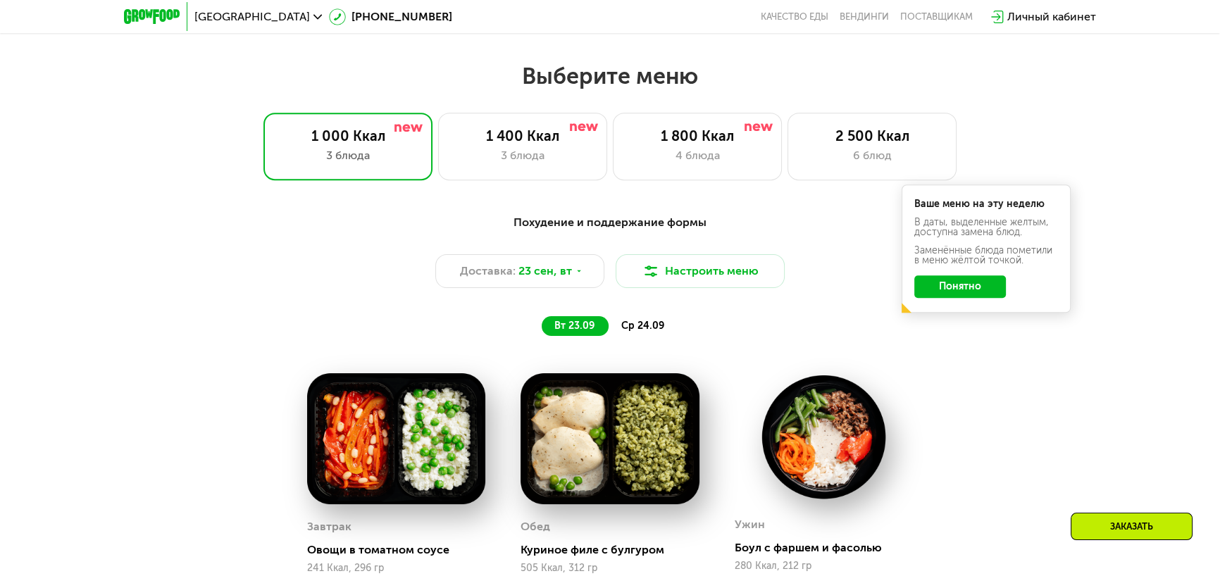
click at [666, 327] on div "ср 24.09" at bounding box center [644, 326] width 70 height 20
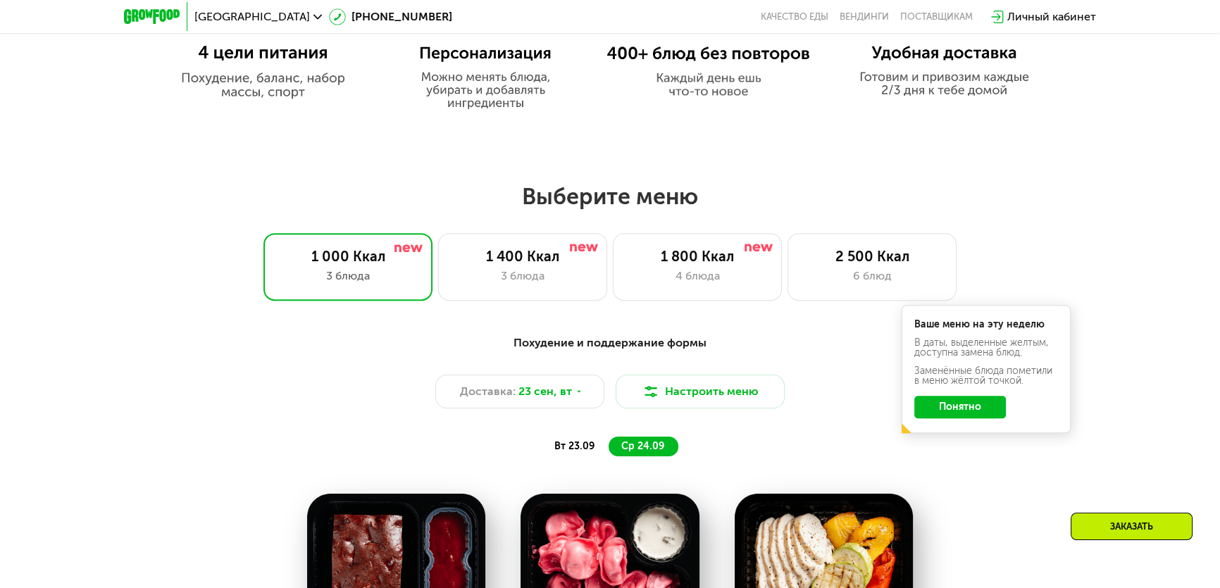
scroll to position [906, 0]
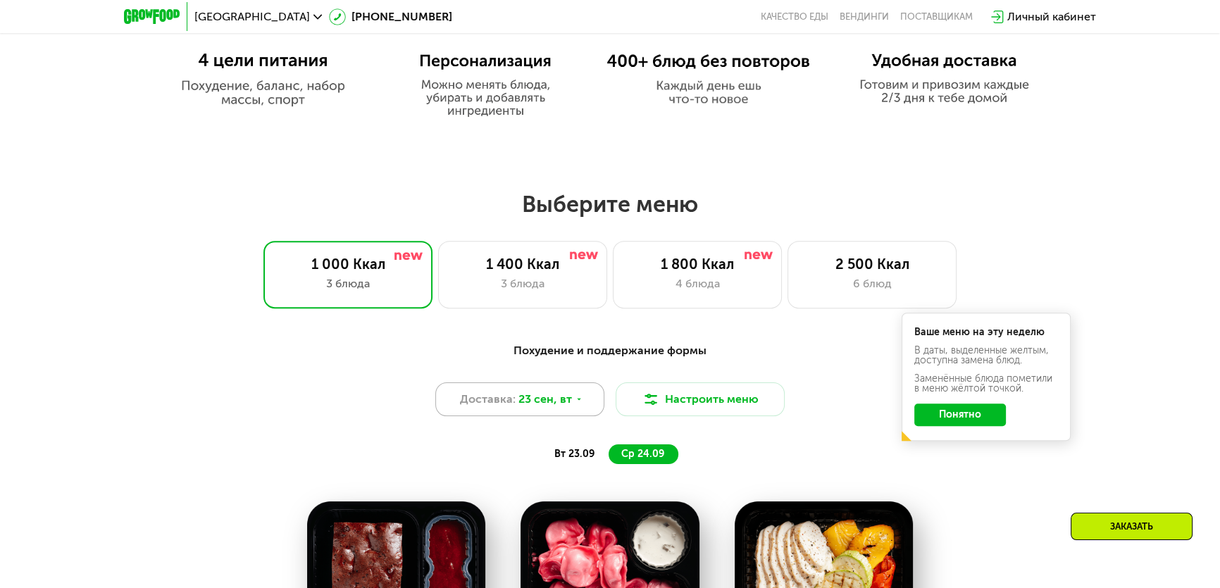
click at [579, 402] on icon at bounding box center [579, 399] width 8 height 8
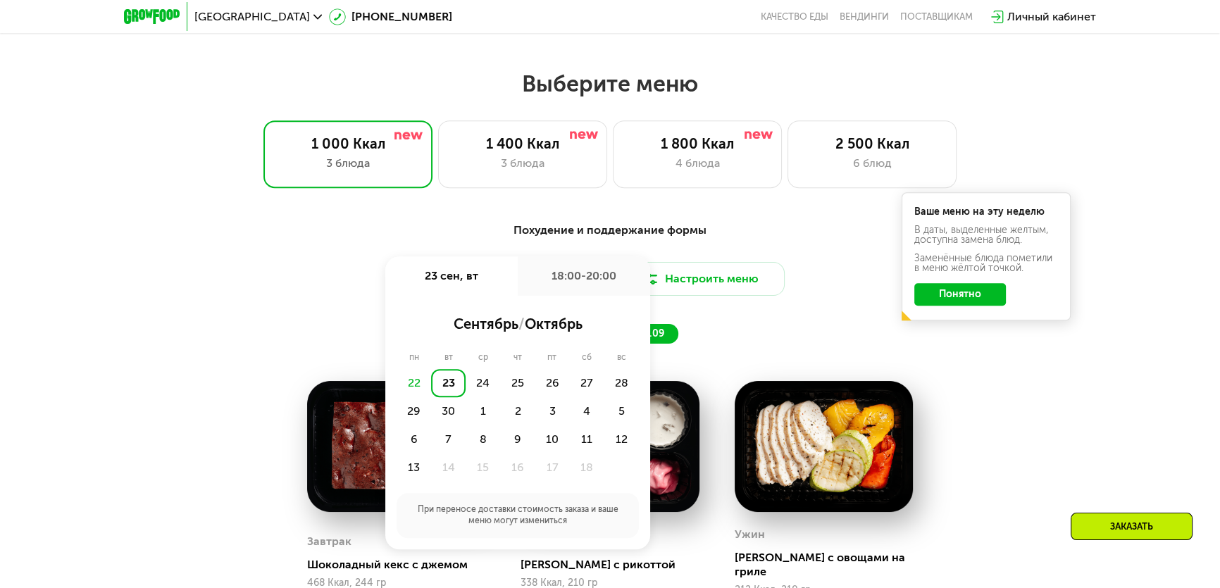
scroll to position [1034, 0]
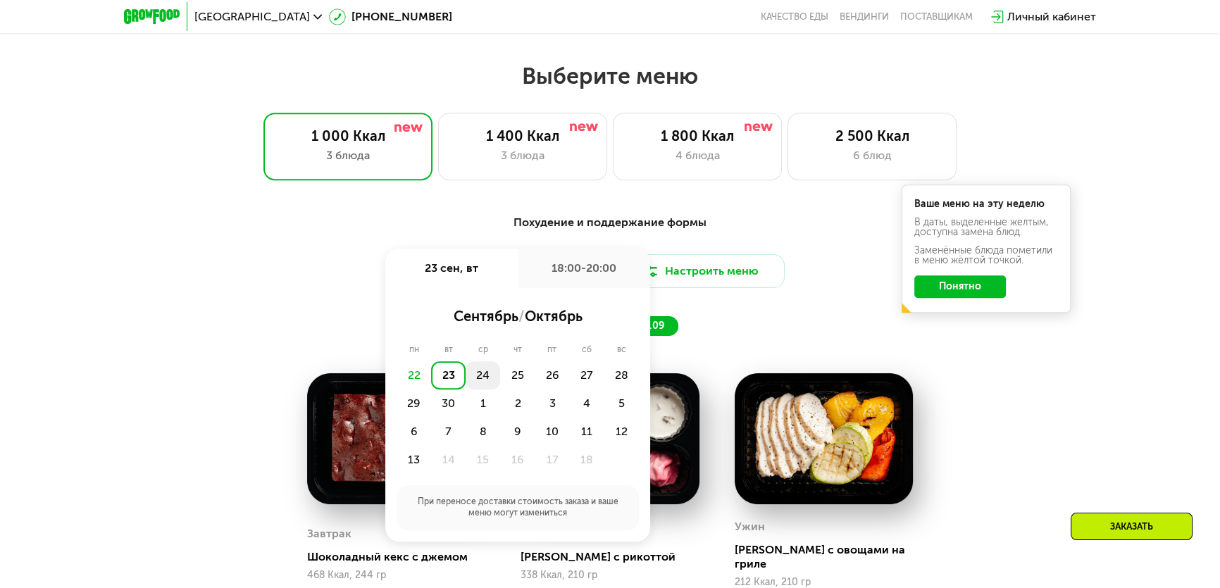
click at [486, 375] on div "24" at bounding box center [483, 375] width 35 height 28
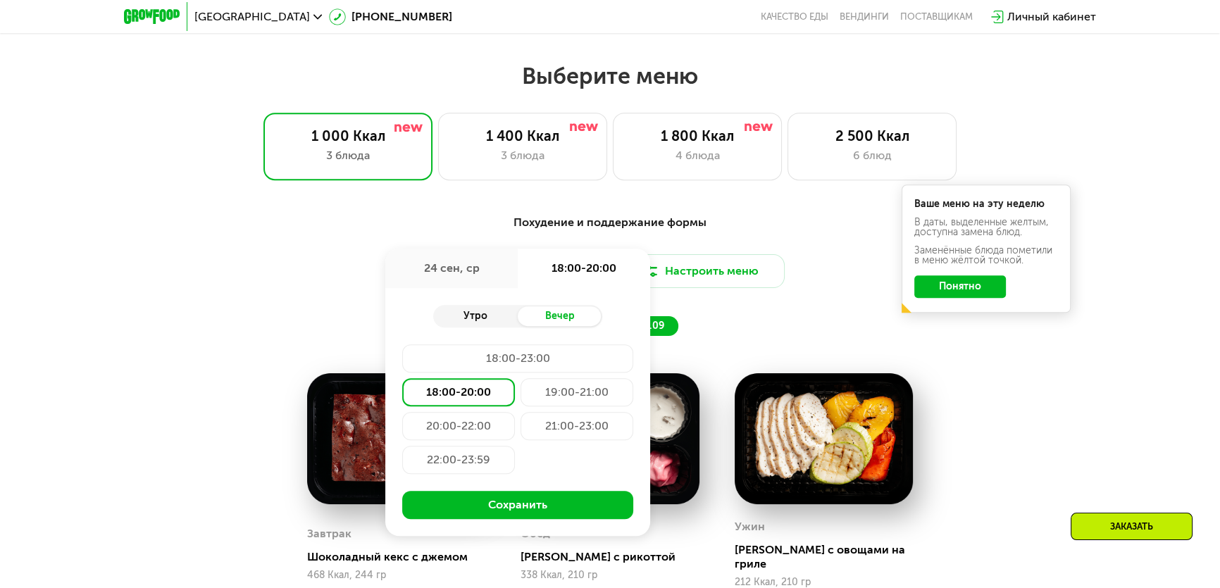
click at [492, 313] on div "Утро" at bounding box center [475, 316] width 85 height 20
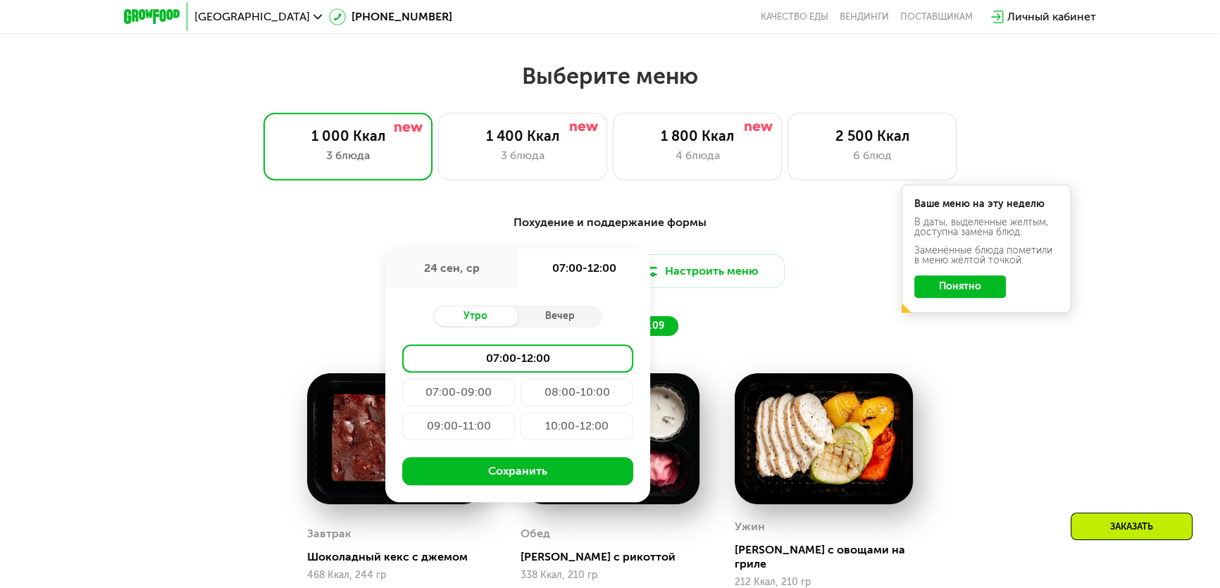
click at [504, 392] on div "07:00-09:00" at bounding box center [458, 392] width 113 height 28
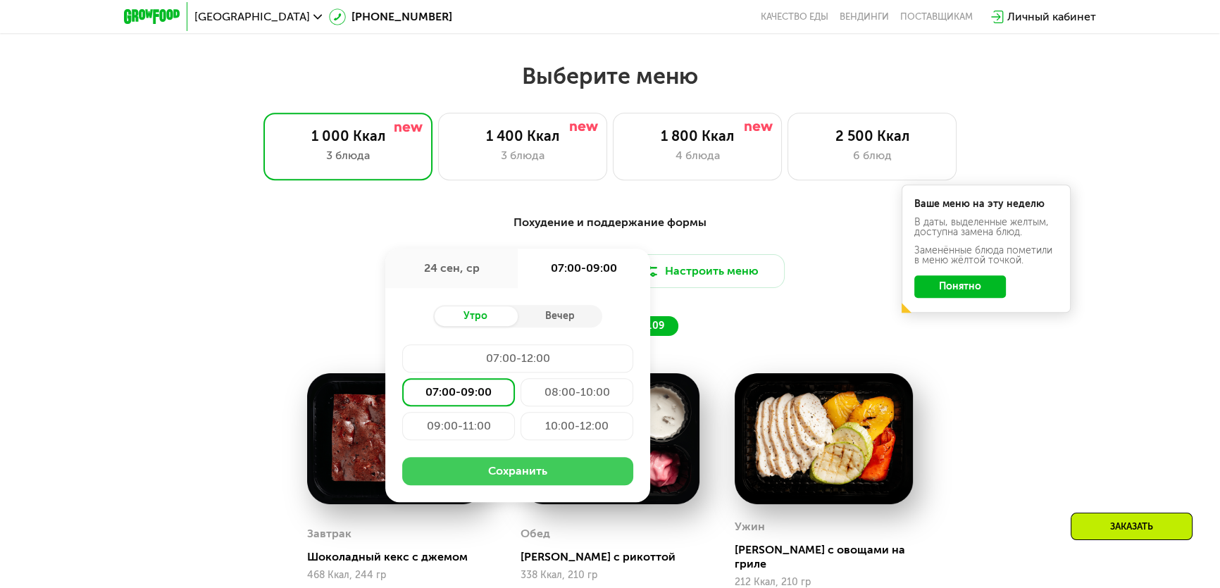
click at [547, 479] on button "Сохранить" at bounding box center [517, 471] width 231 height 28
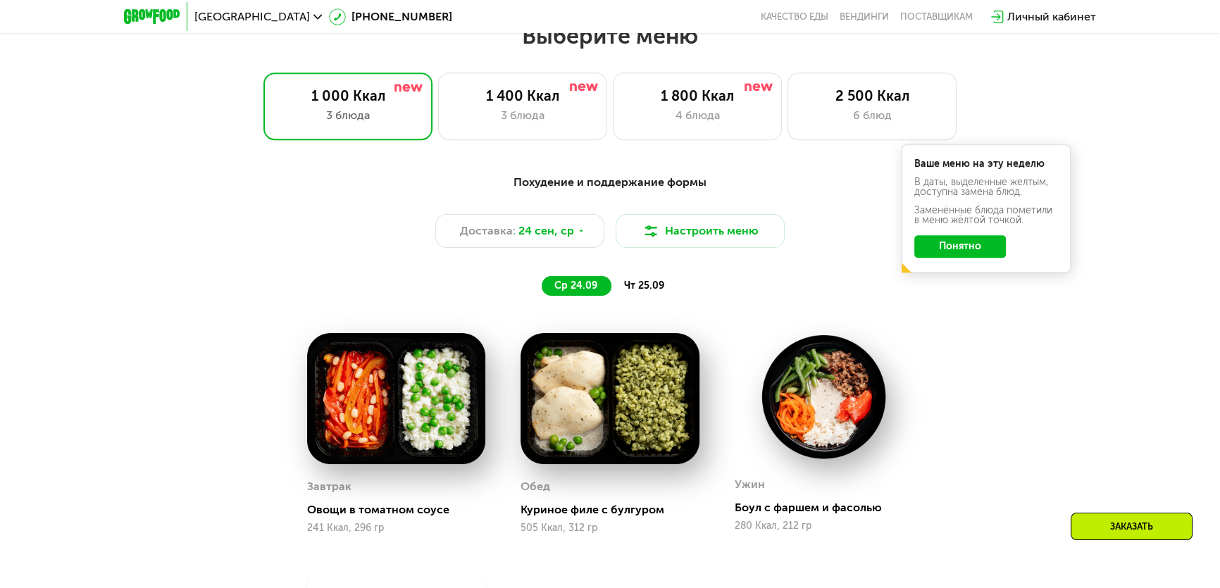
scroll to position [970, 0]
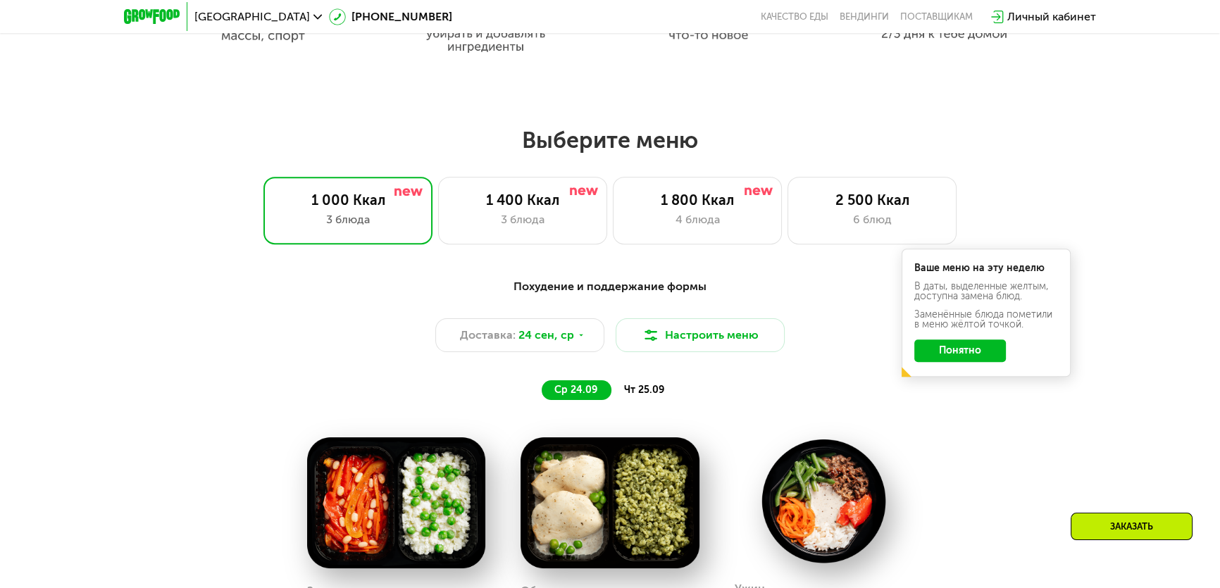
click at [639, 392] on span "чт 25.09" at bounding box center [644, 390] width 40 height 12
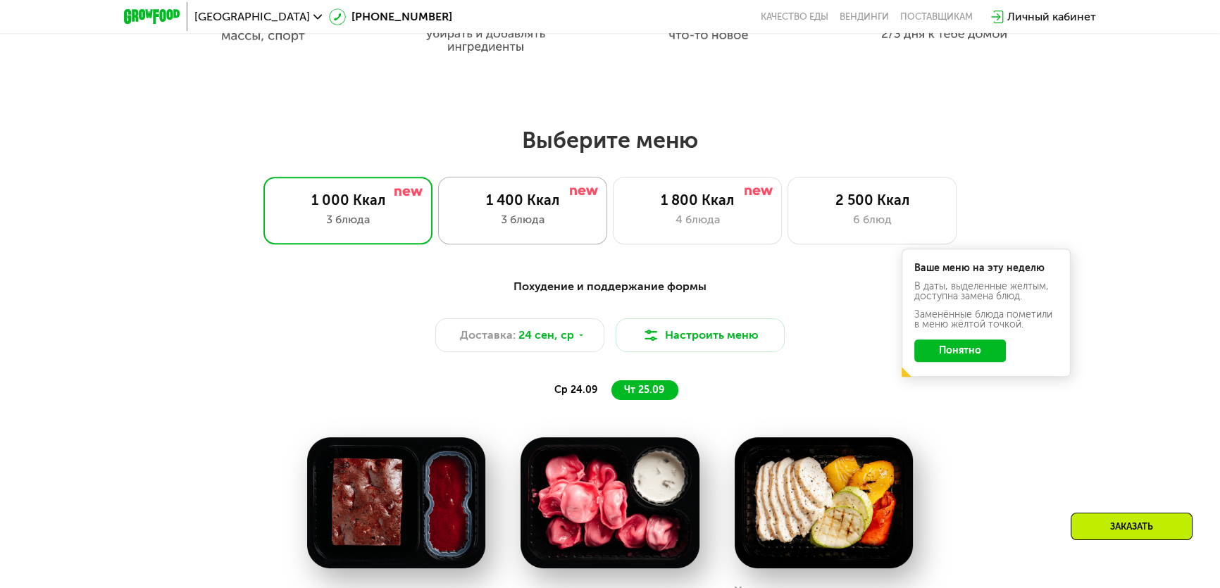
click at [532, 209] on div "1 400 Ккал" at bounding box center [522, 200] width 139 height 17
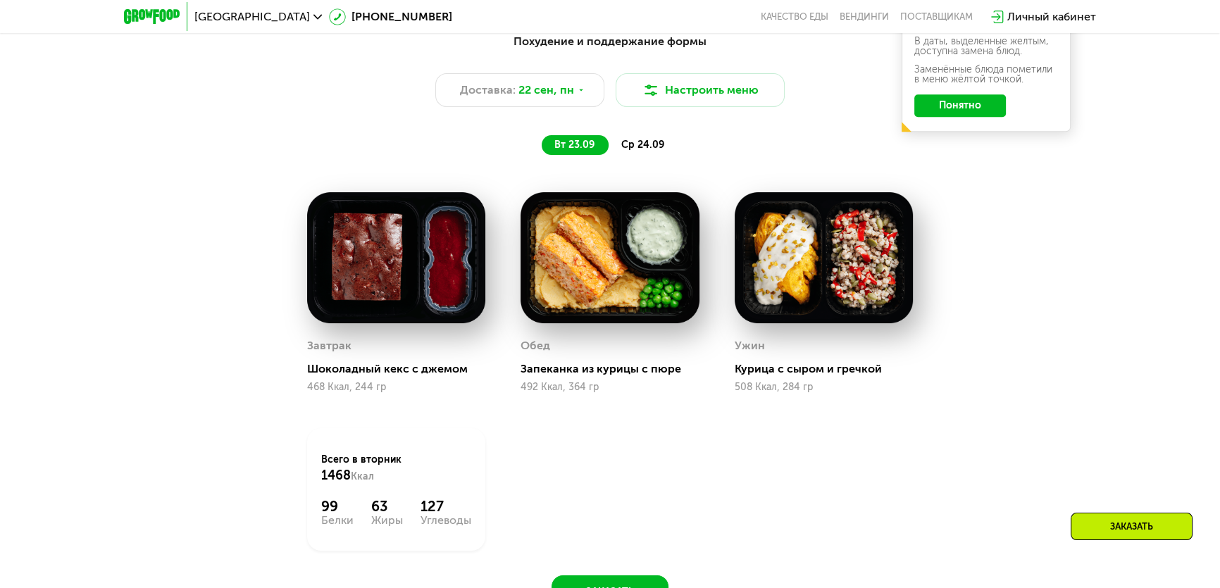
scroll to position [1034, 0]
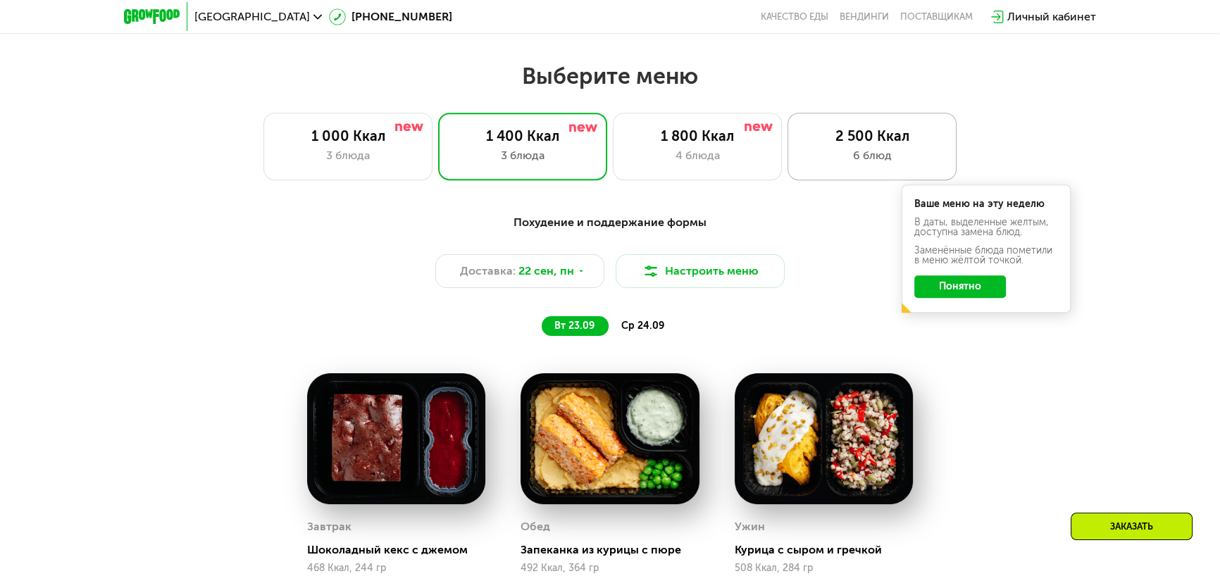
click at [821, 143] on div "2 500 Ккал" at bounding box center [871, 136] width 139 height 17
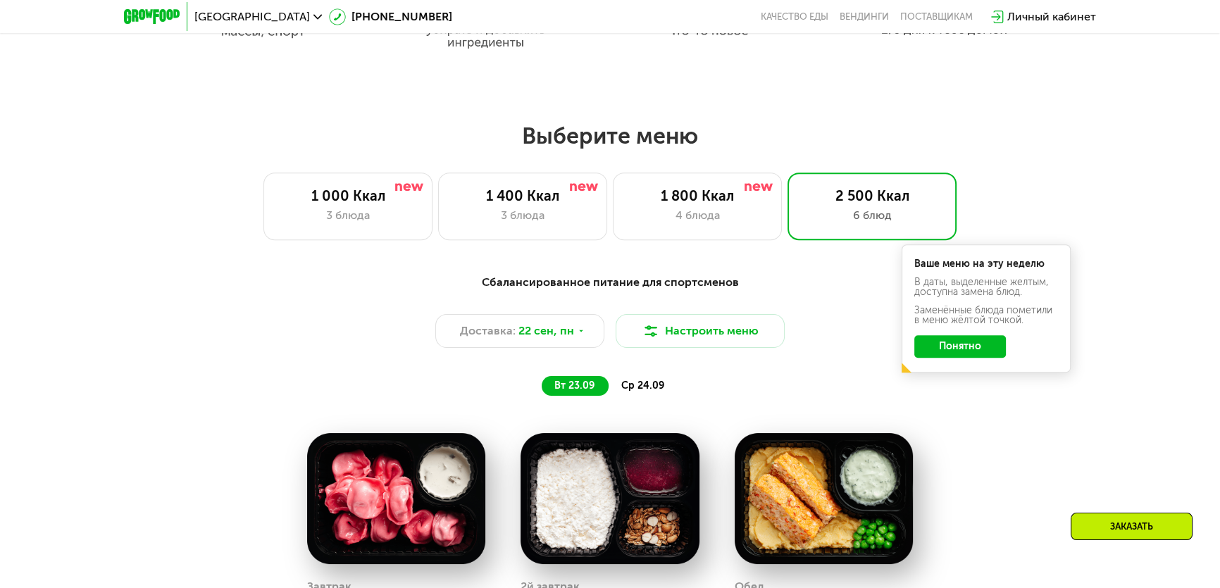
scroll to position [970, 0]
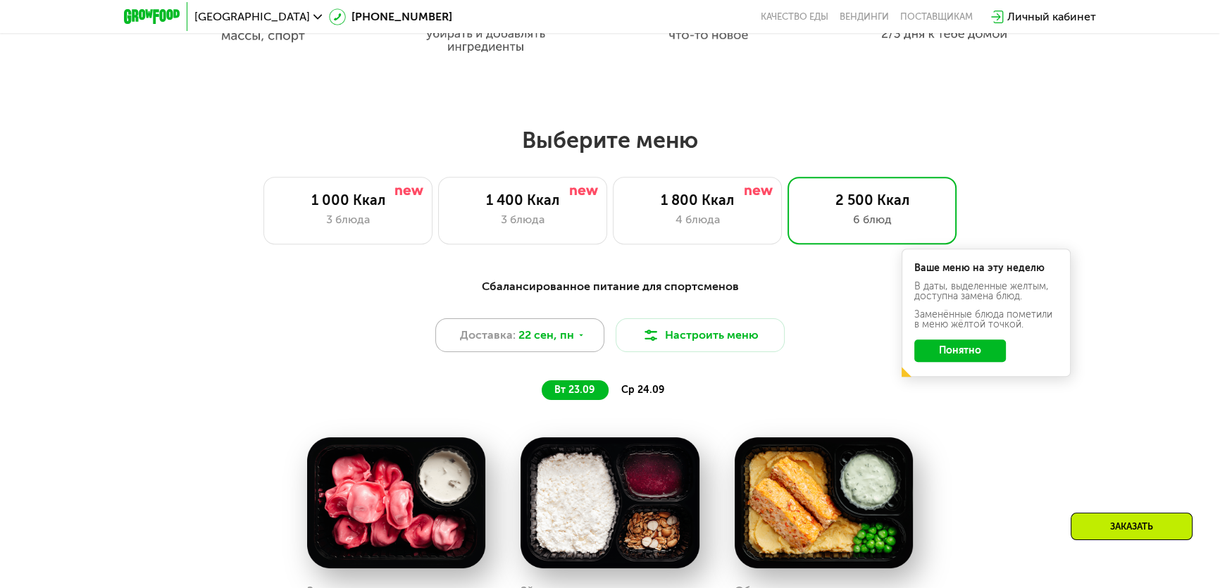
click at [550, 335] on span "22 сен, пн" at bounding box center [546, 335] width 56 height 17
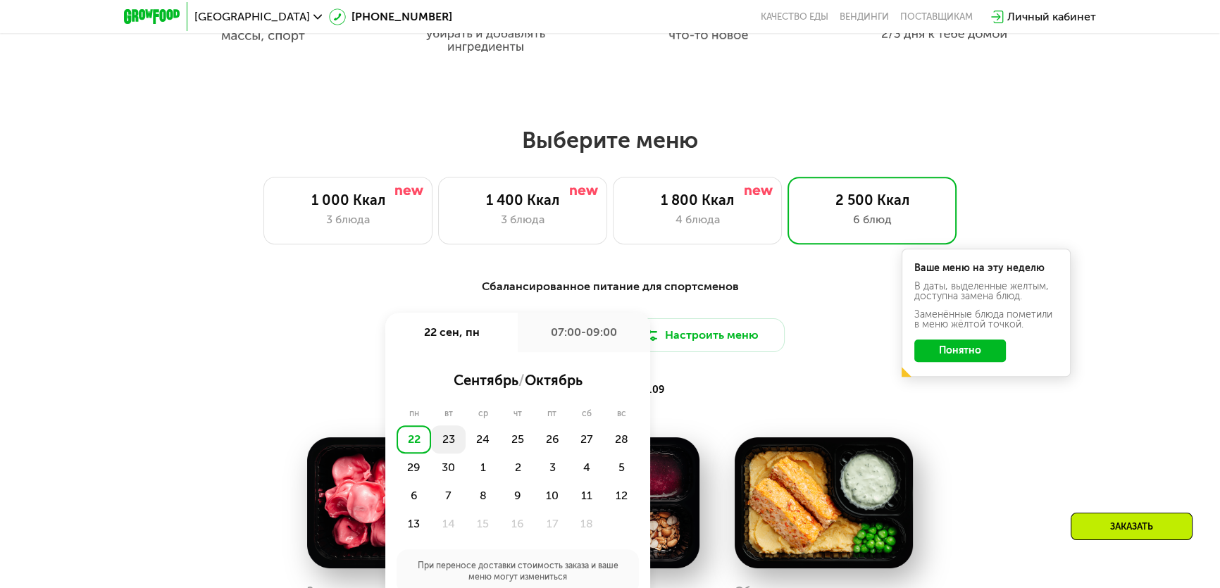
click at [452, 441] on div "23" at bounding box center [448, 439] width 35 height 28
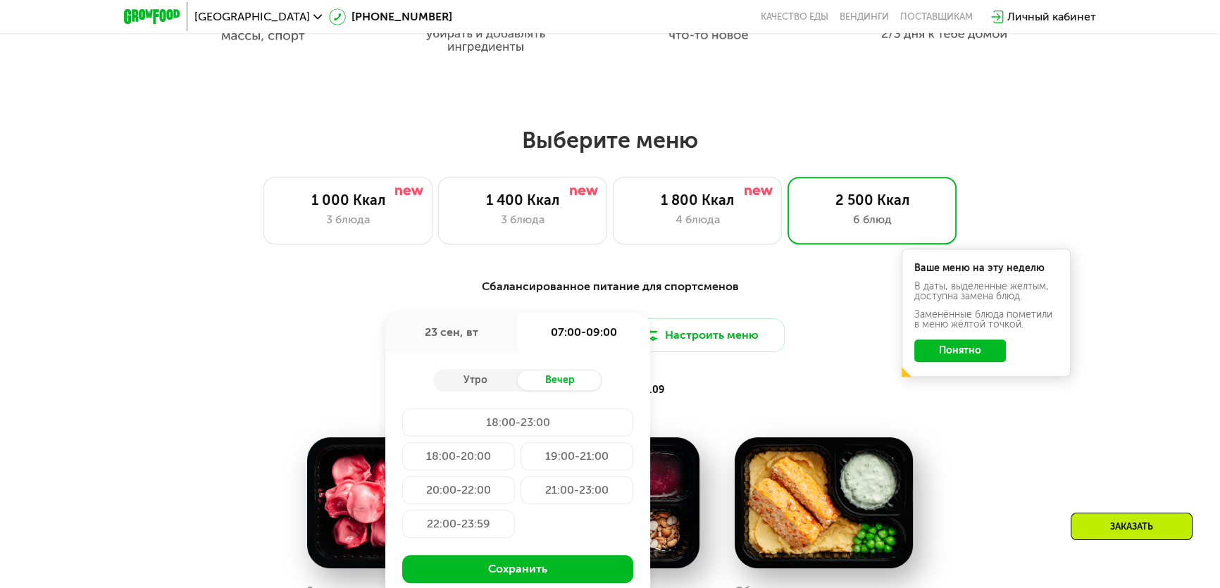
click at [555, 387] on div "Вечер" at bounding box center [560, 381] width 85 height 20
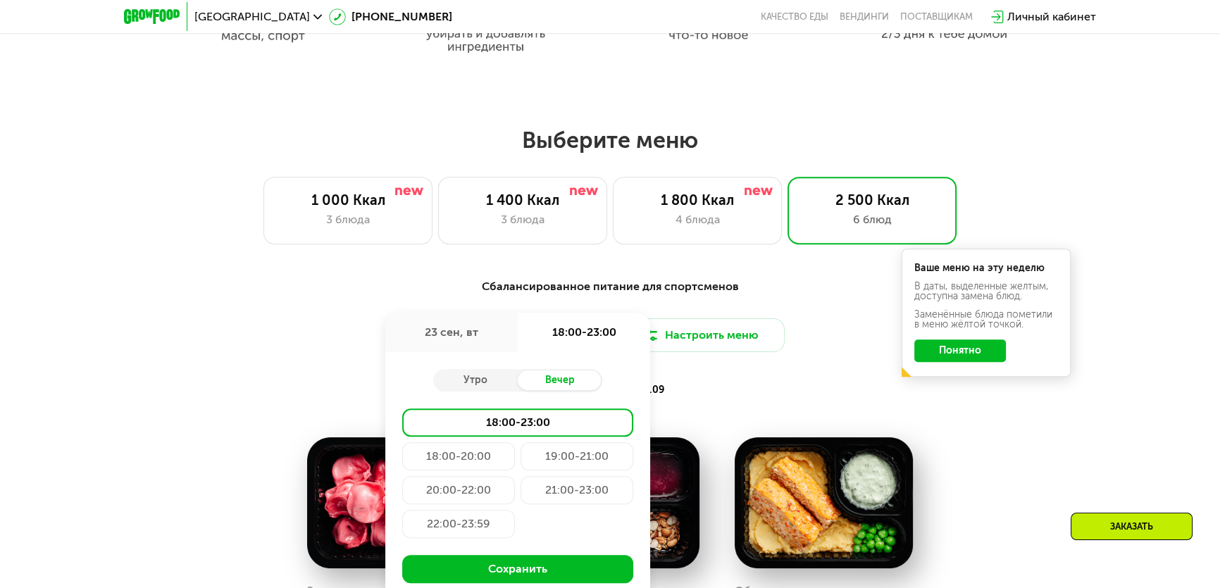
click at [475, 492] on div "20:00-22:00" at bounding box center [458, 490] width 113 height 28
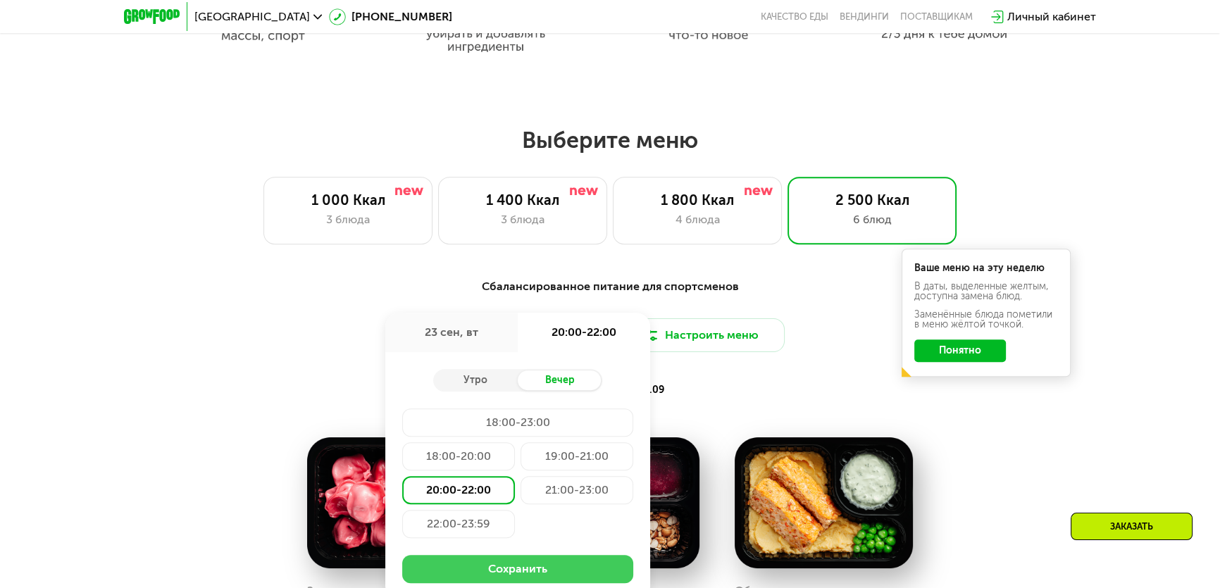
click at [524, 573] on button "Сохранить" at bounding box center [517, 569] width 231 height 28
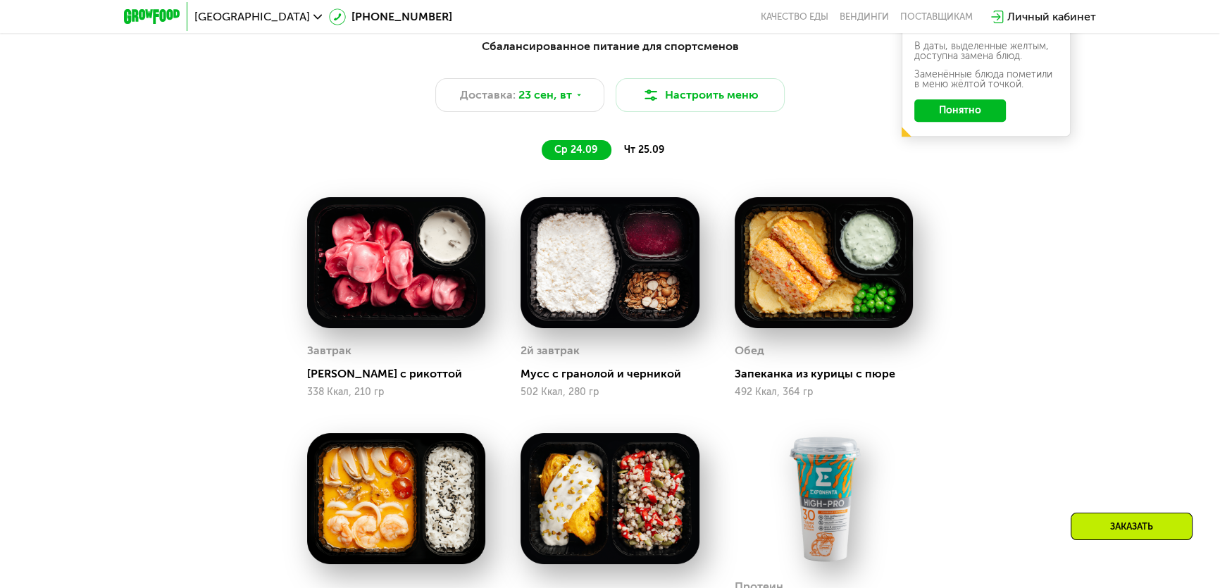
scroll to position [1098, 0]
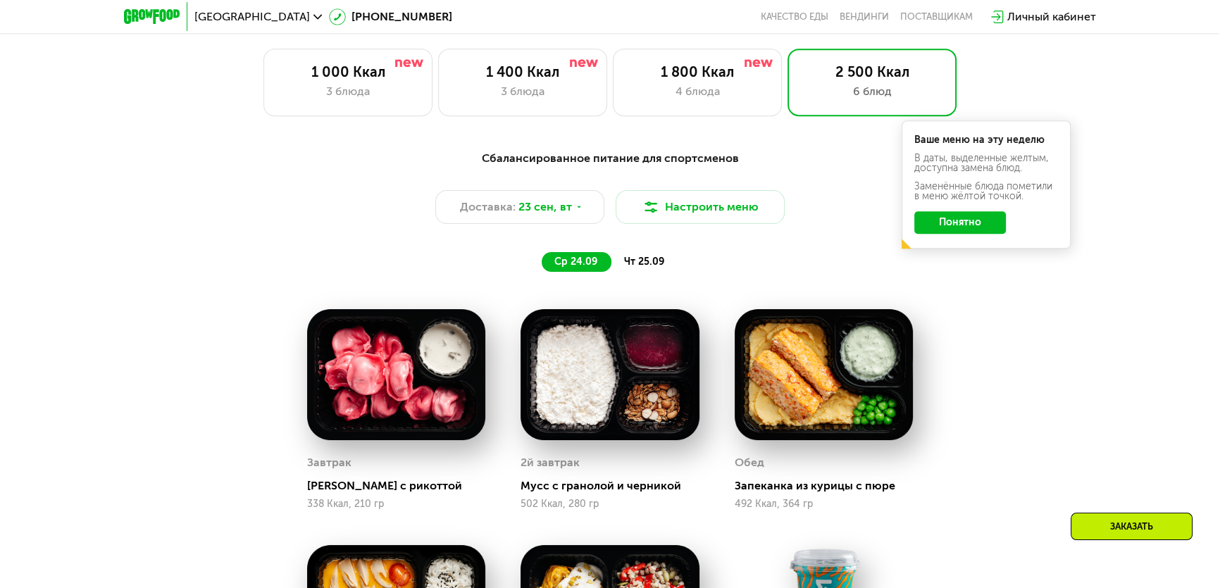
click at [647, 263] on span "чт 25.09" at bounding box center [644, 262] width 40 height 12
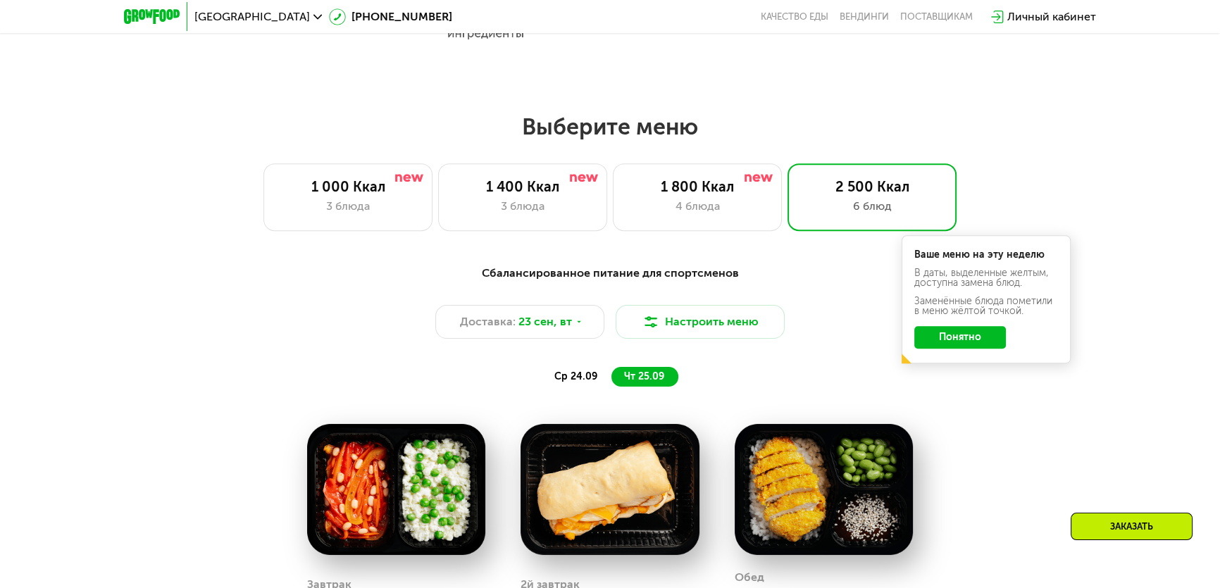
scroll to position [906, 0]
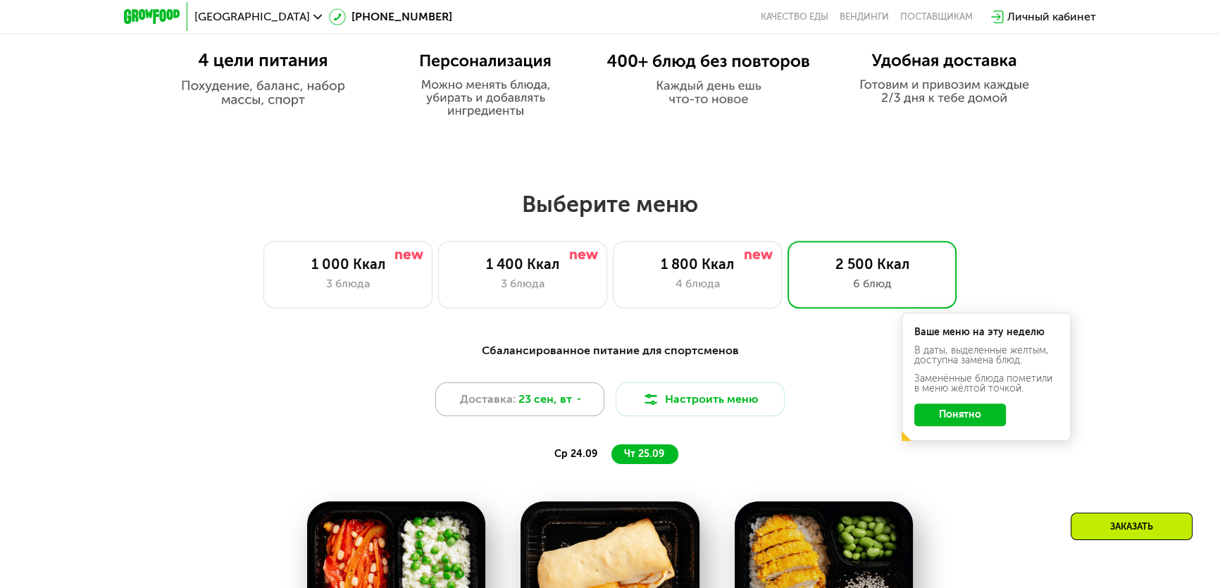
click at [579, 404] on icon at bounding box center [579, 399] width 8 height 8
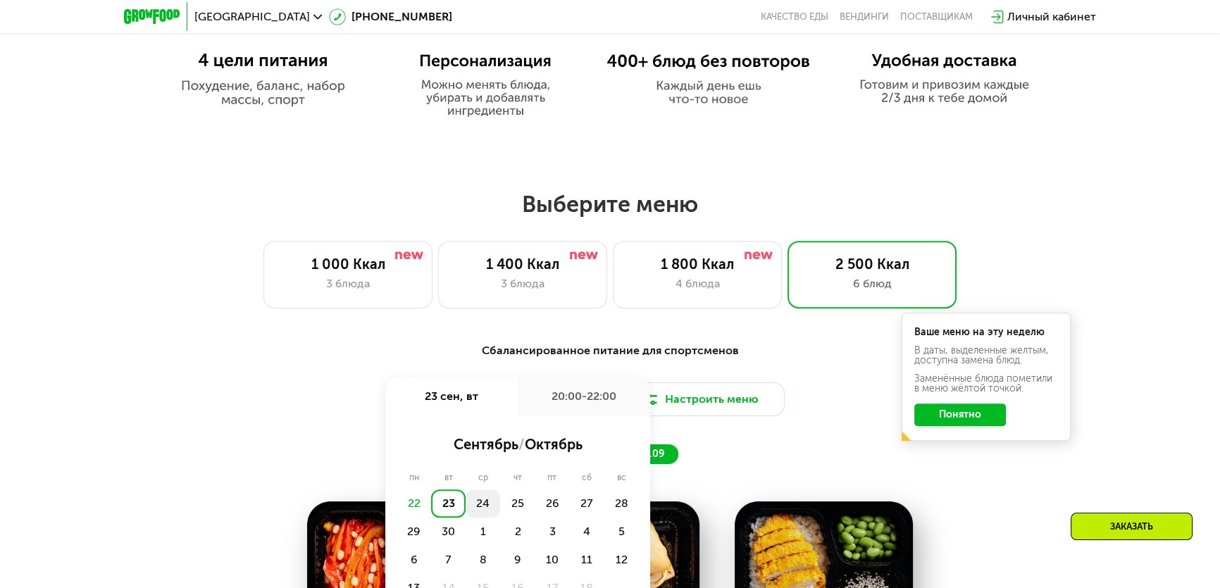
click at [488, 507] on div "24" at bounding box center [483, 504] width 35 height 28
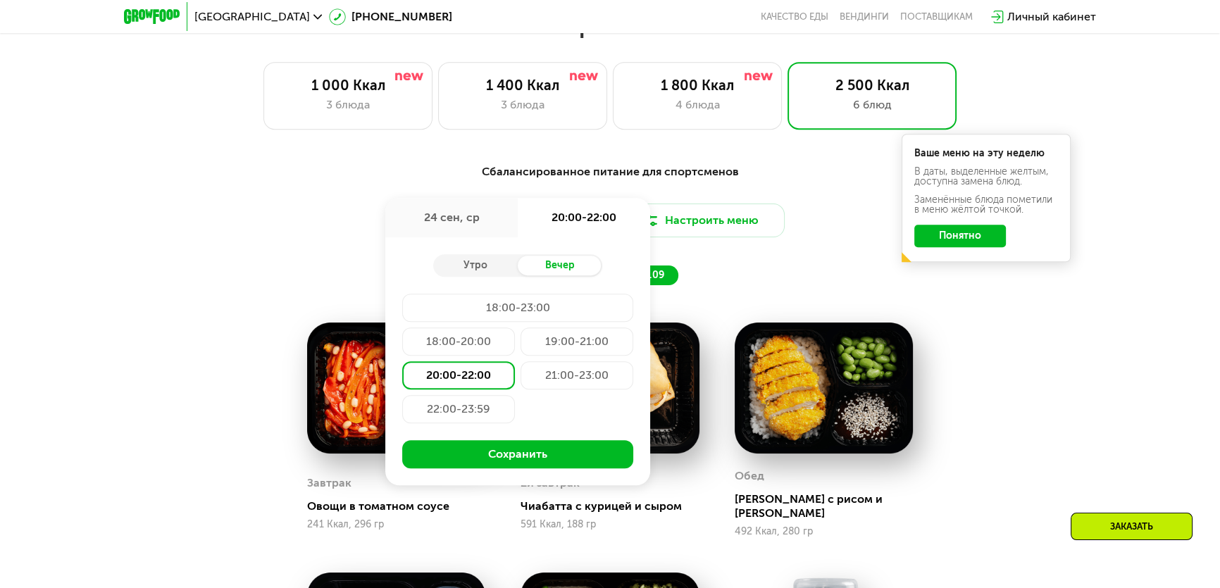
scroll to position [1098, 0]
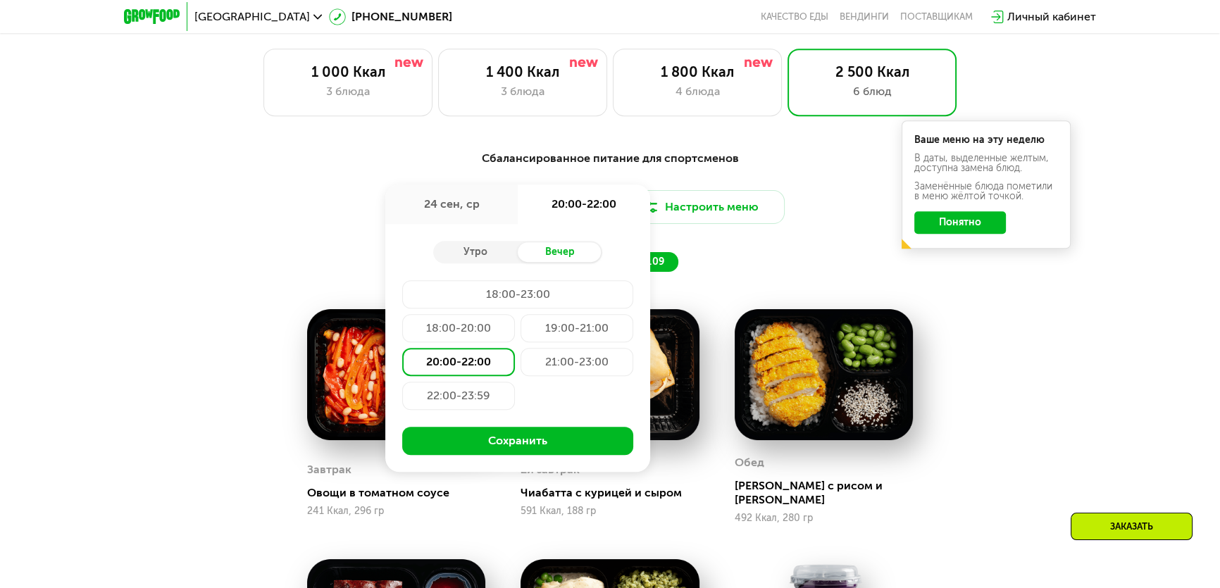
click at [483, 370] on div "20:00-22:00" at bounding box center [458, 362] width 113 height 28
click at [528, 446] on button "Сохранить" at bounding box center [517, 441] width 231 height 28
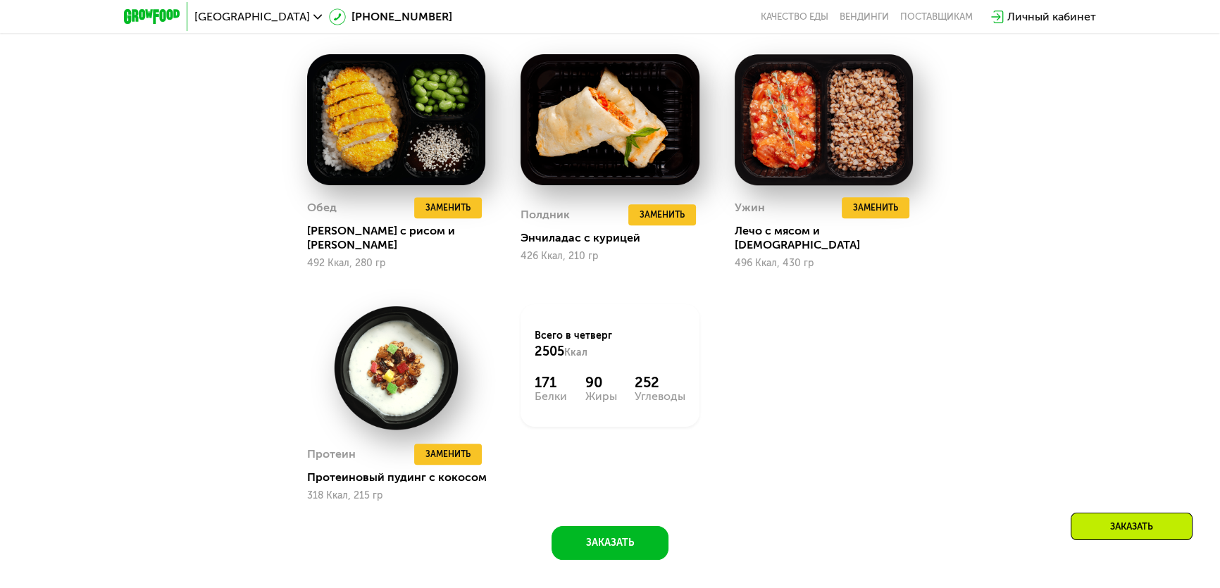
scroll to position [1610, 0]
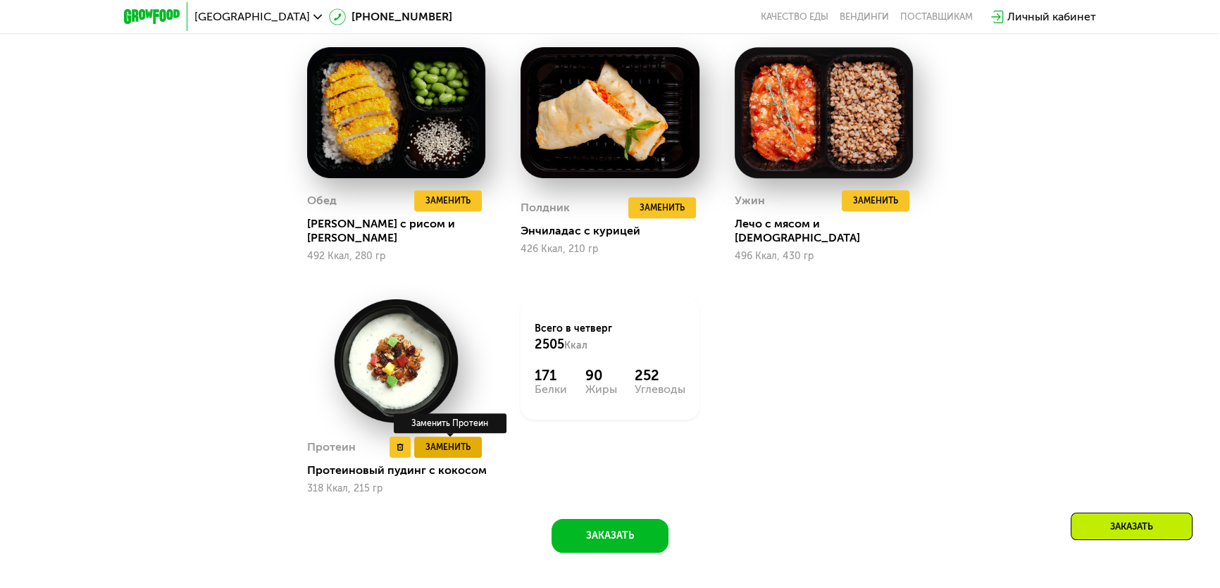
click at [462, 440] on span "Заменить" at bounding box center [447, 447] width 45 height 14
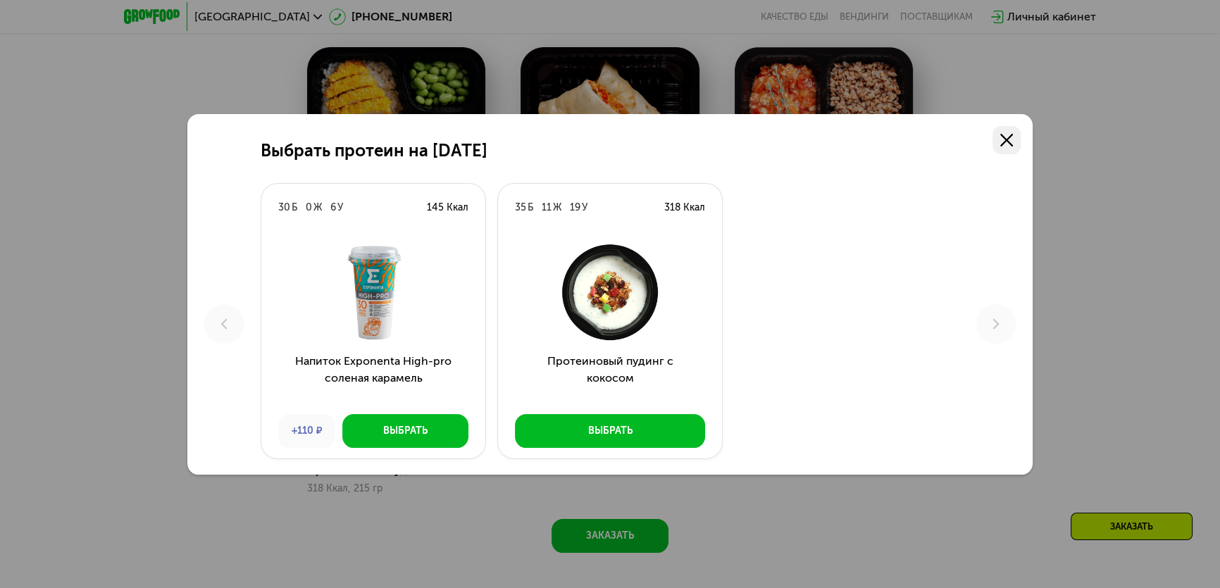
click at [1007, 138] on use at bounding box center [1006, 140] width 13 height 13
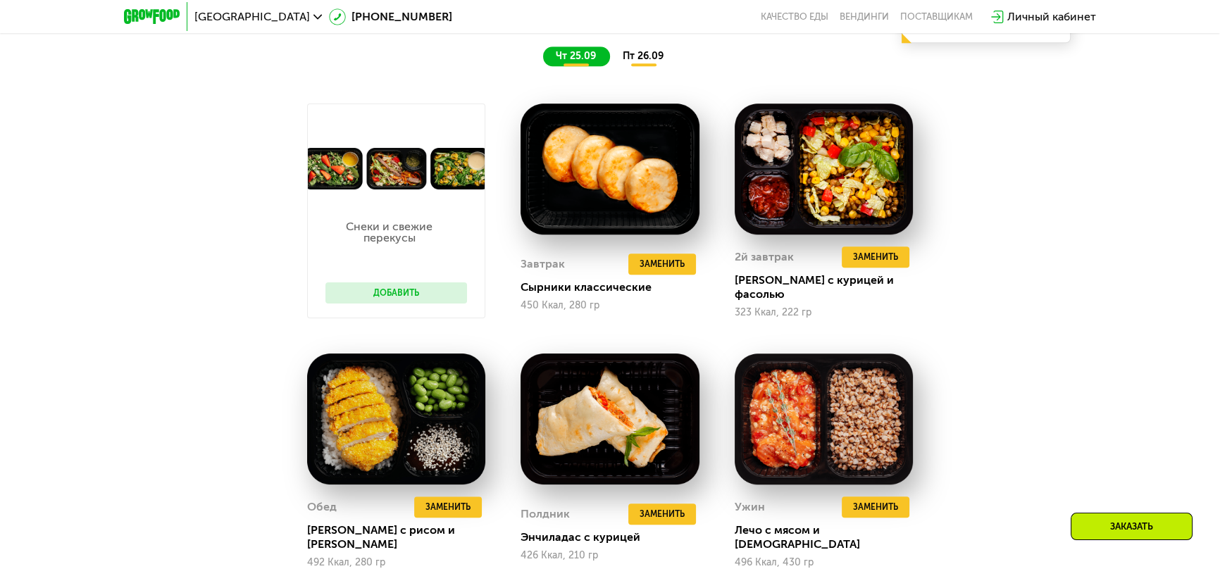
scroll to position [1226, 0]
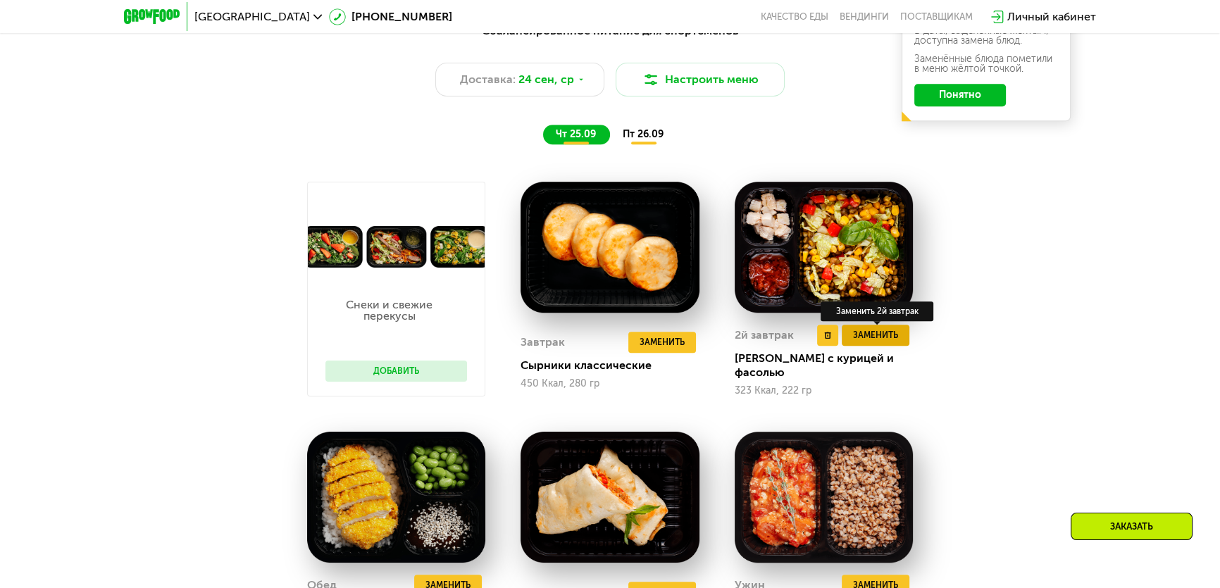
click at [893, 342] on span "Заменить" at bounding box center [875, 335] width 45 height 14
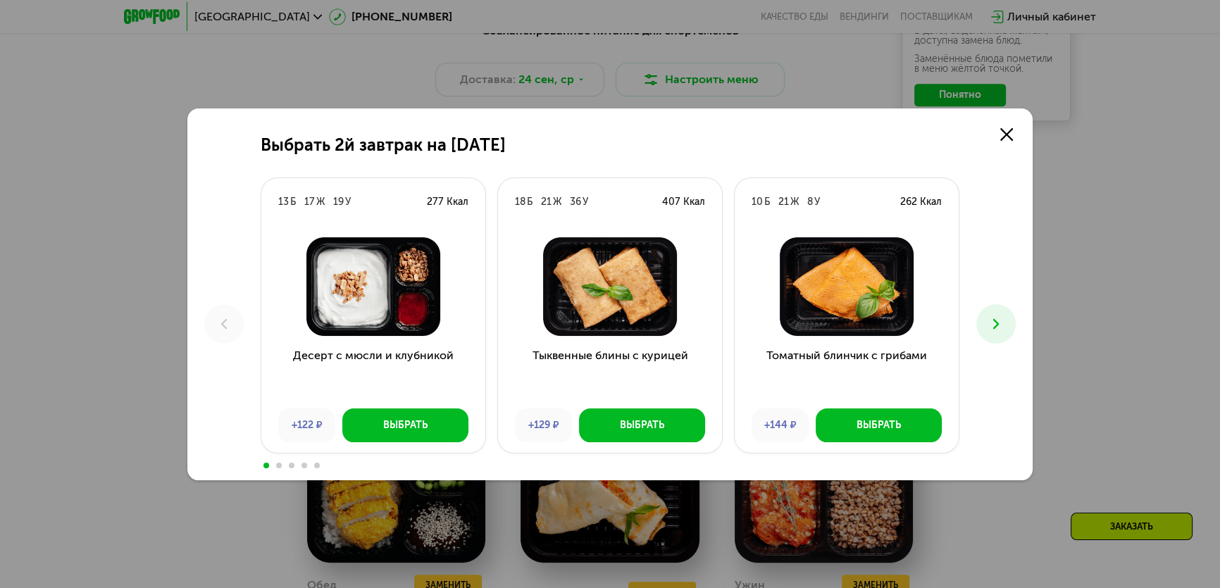
click at [1003, 330] on icon at bounding box center [996, 324] width 17 height 17
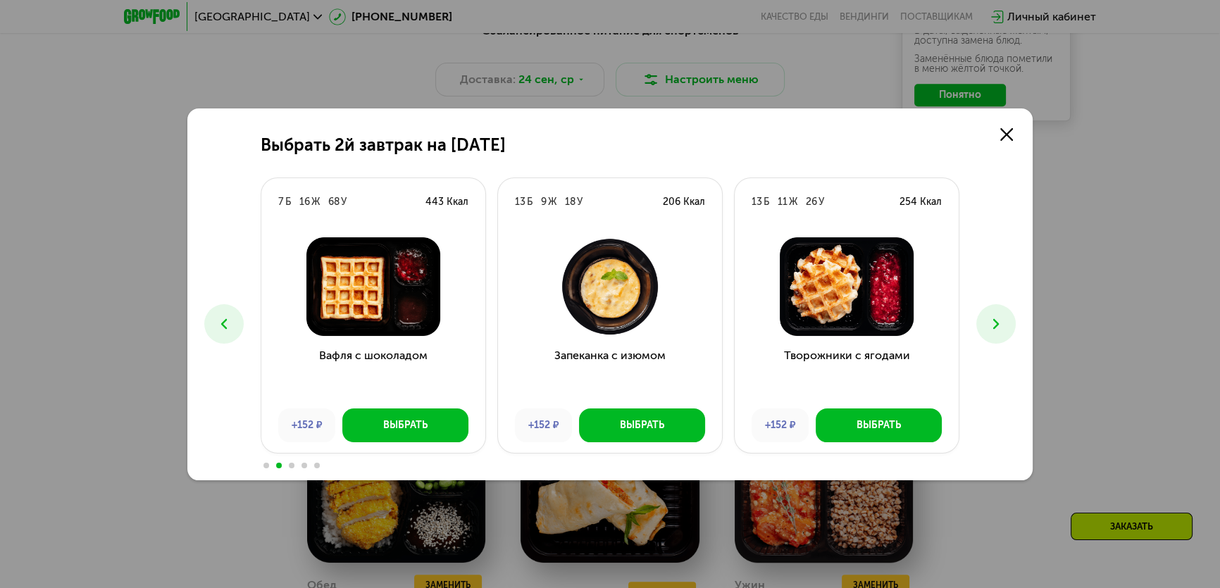
click at [1003, 330] on icon at bounding box center [996, 324] width 17 height 17
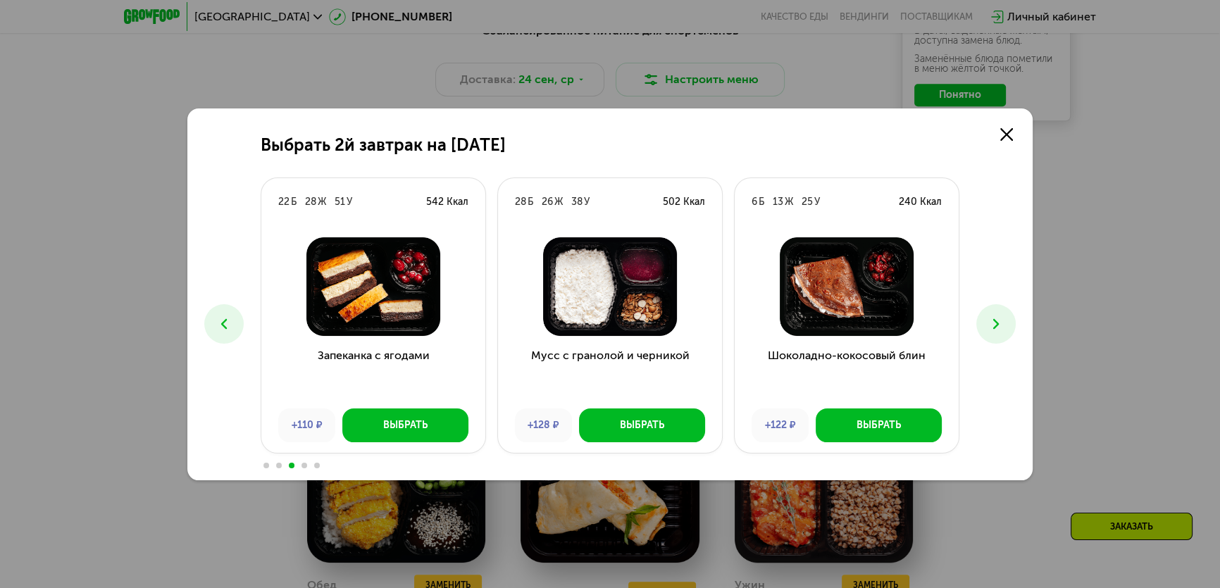
click at [1003, 330] on icon at bounding box center [996, 324] width 17 height 17
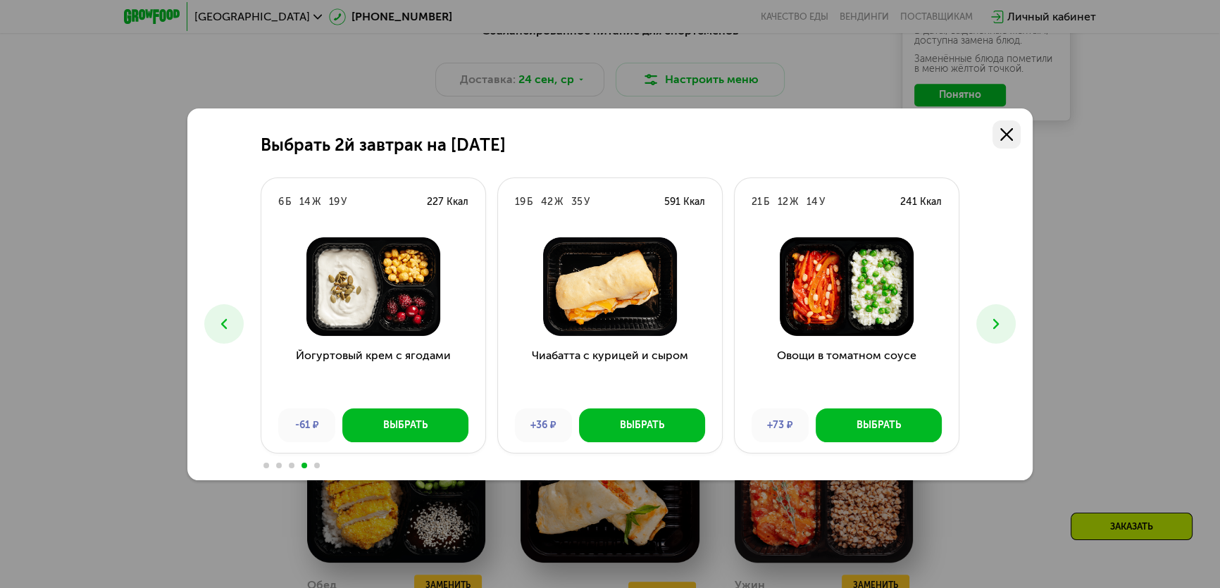
click at [1000, 123] on link at bounding box center [1007, 134] width 28 height 28
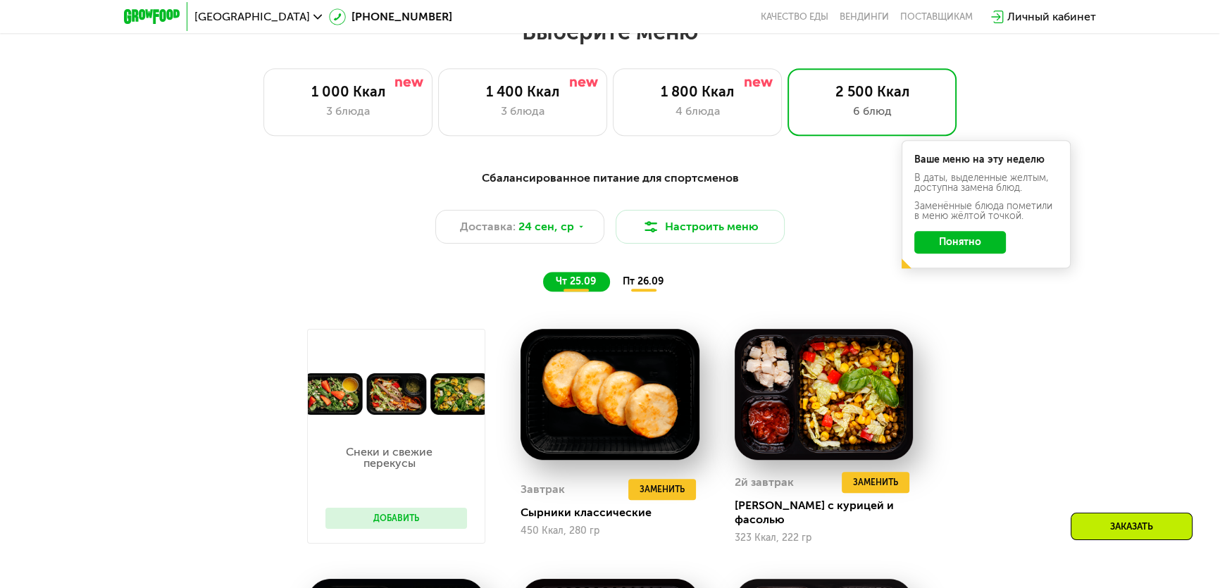
scroll to position [1034, 0]
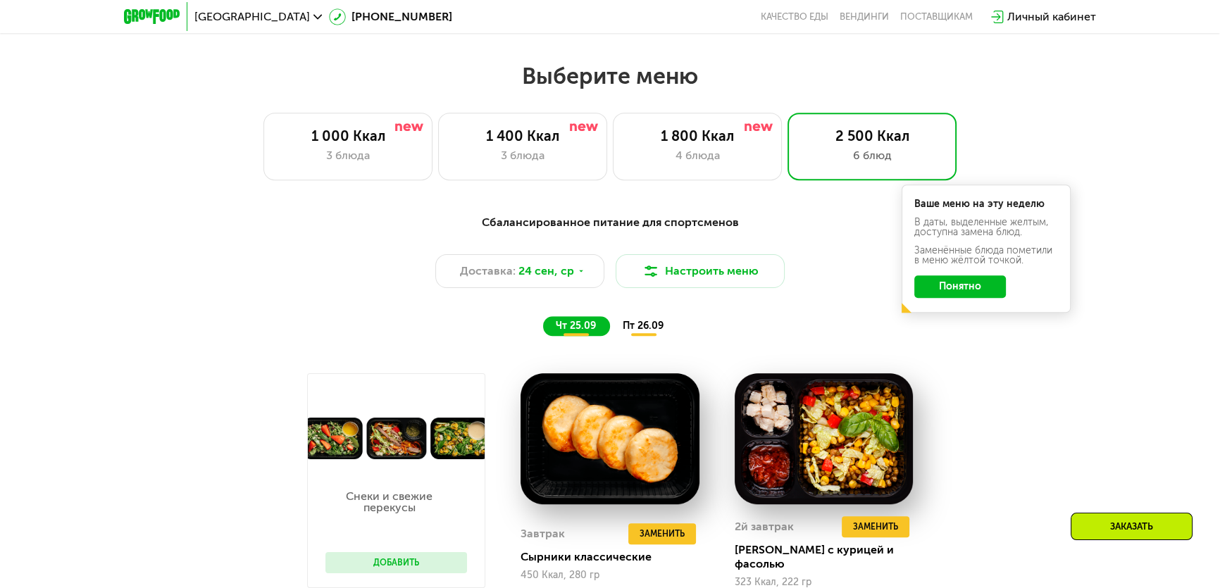
click at [635, 324] on span "пт 26.09" at bounding box center [643, 326] width 41 height 12
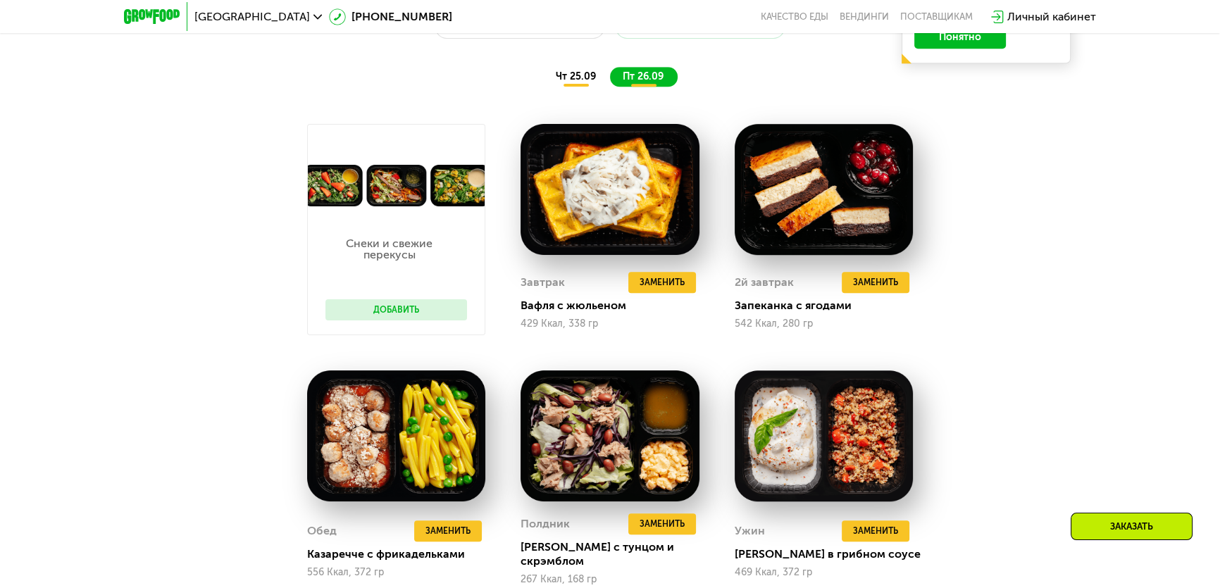
scroll to position [1290, 0]
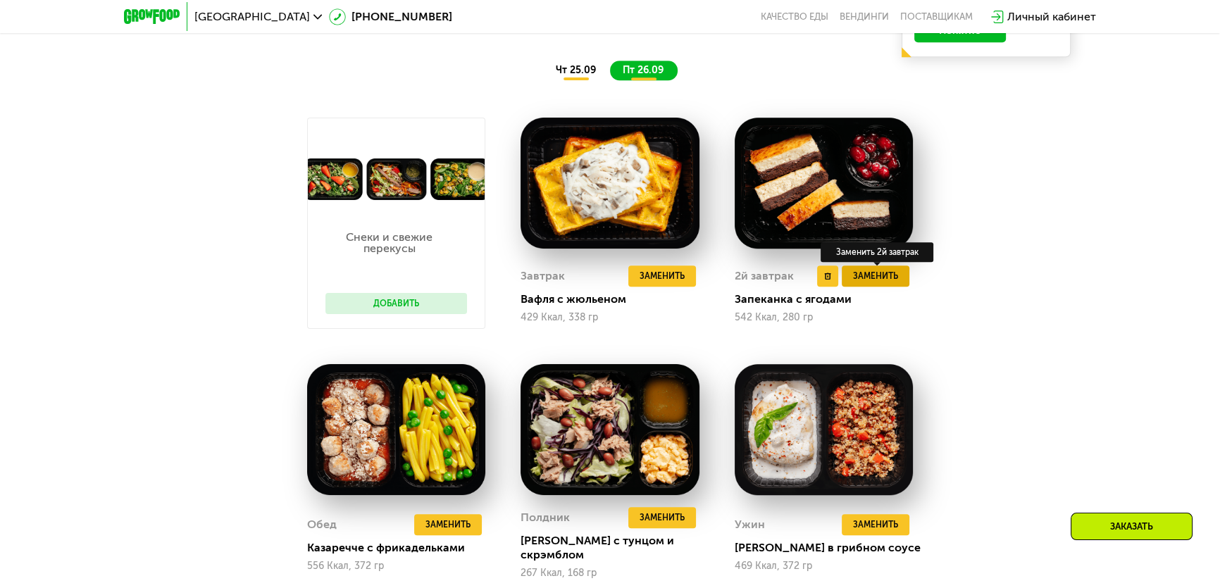
click at [895, 283] on span "Заменить" at bounding box center [875, 276] width 45 height 14
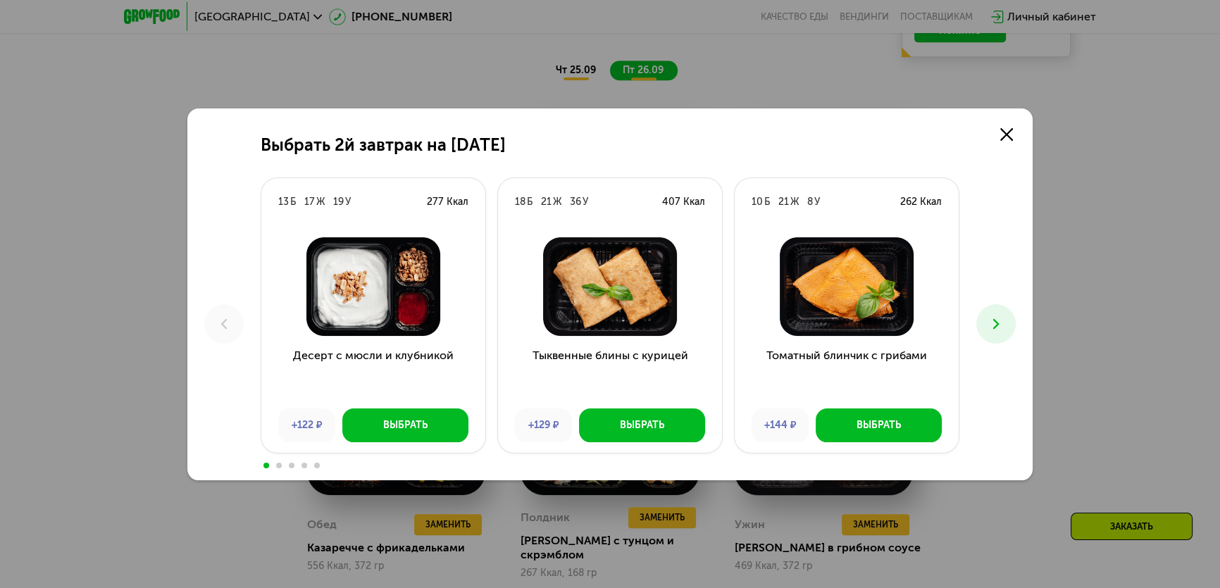
click at [1000, 335] on button at bounding box center [995, 323] width 39 height 39
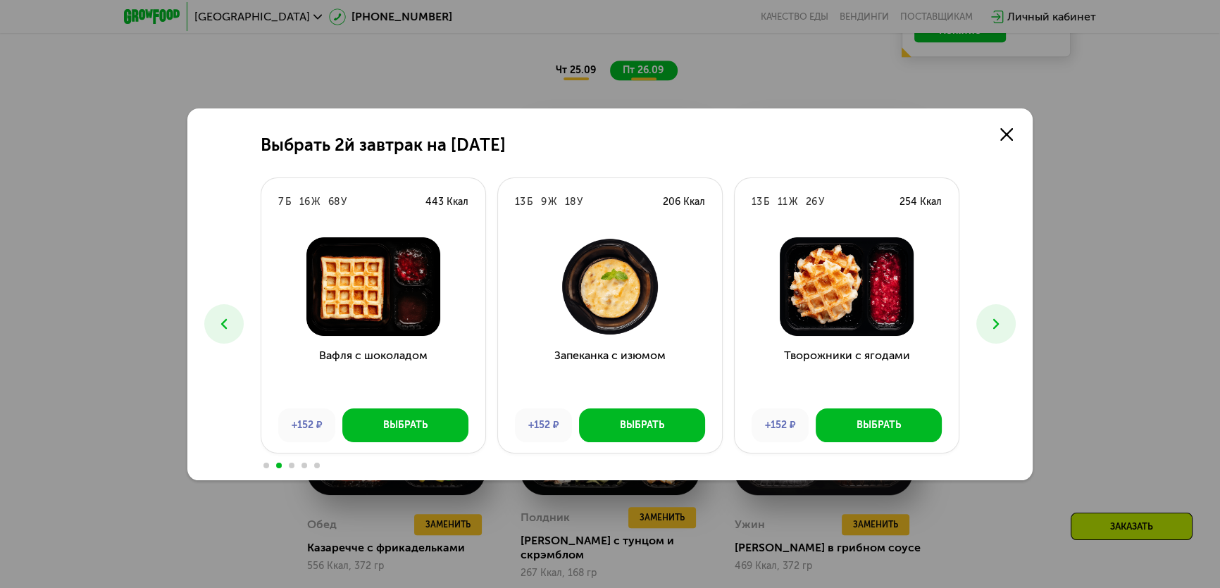
click at [1000, 335] on button at bounding box center [995, 323] width 39 height 39
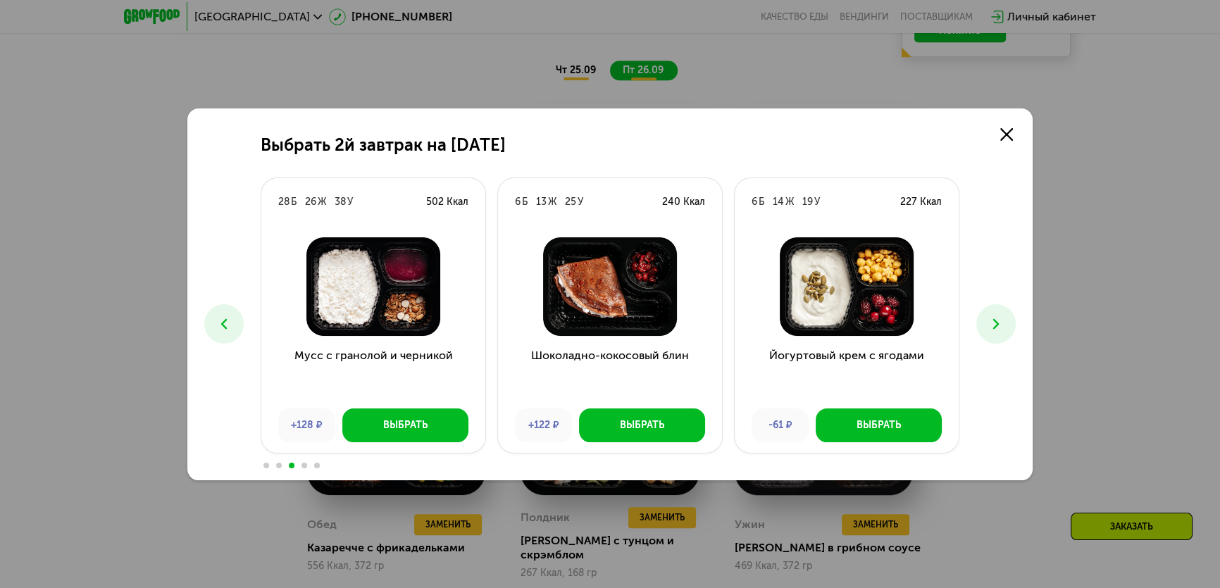
click at [1000, 335] on button at bounding box center [995, 323] width 39 height 39
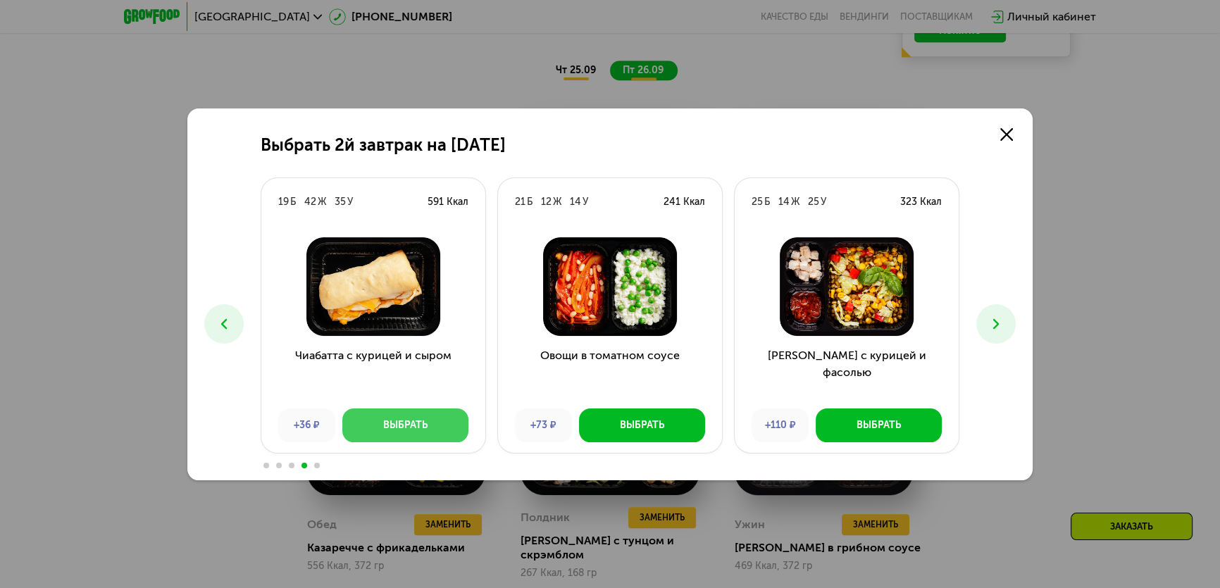
click at [350, 423] on button "Выбрать" at bounding box center [405, 426] width 126 height 34
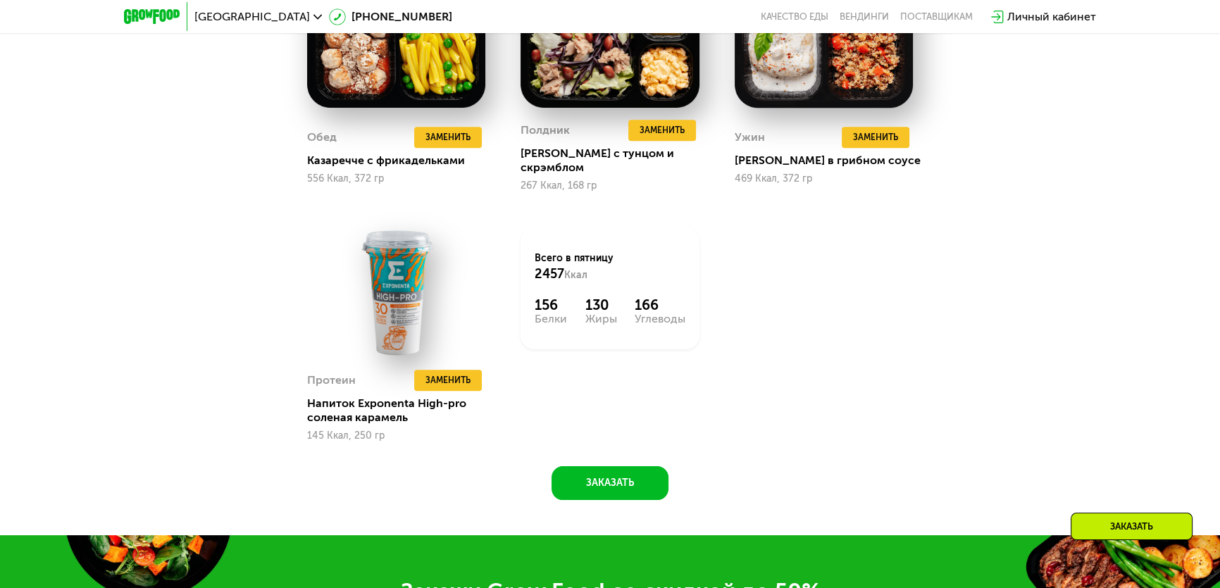
scroll to position [1739, 0]
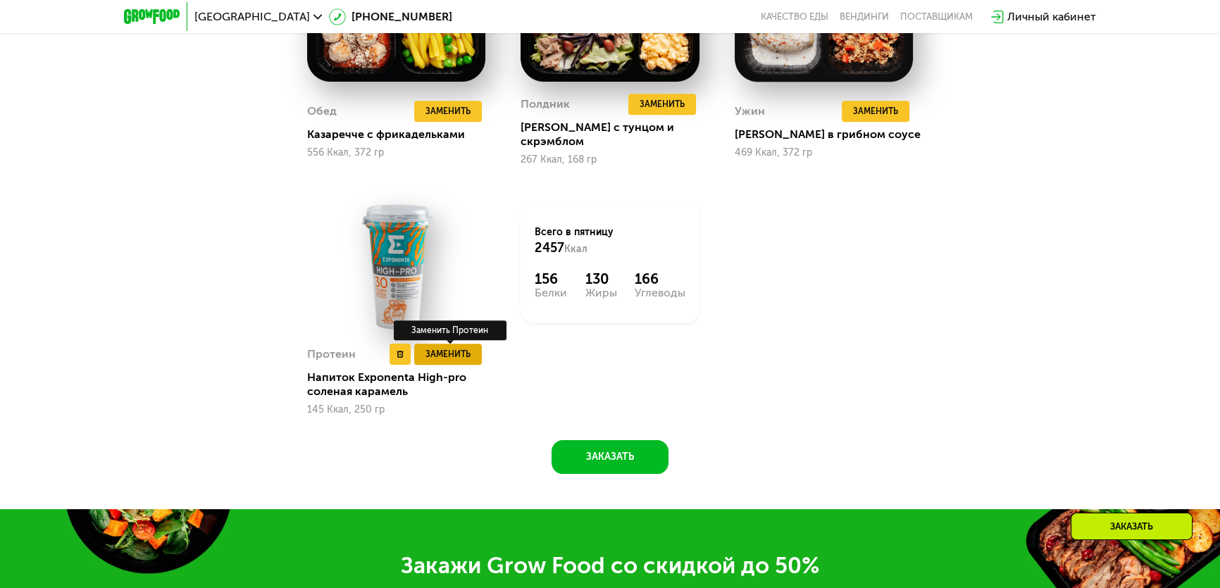
click at [461, 352] on button "Заменить" at bounding box center [448, 354] width 68 height 21
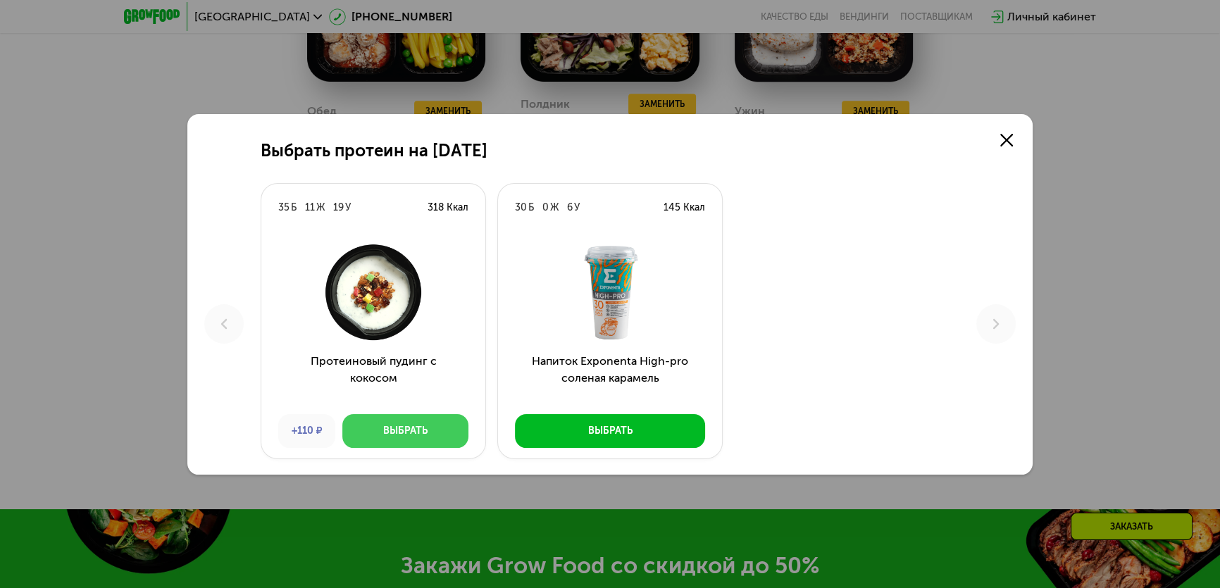
click at [431, 431] on button "Выбрать" at bounding box center [405, 431] width 126 height 34
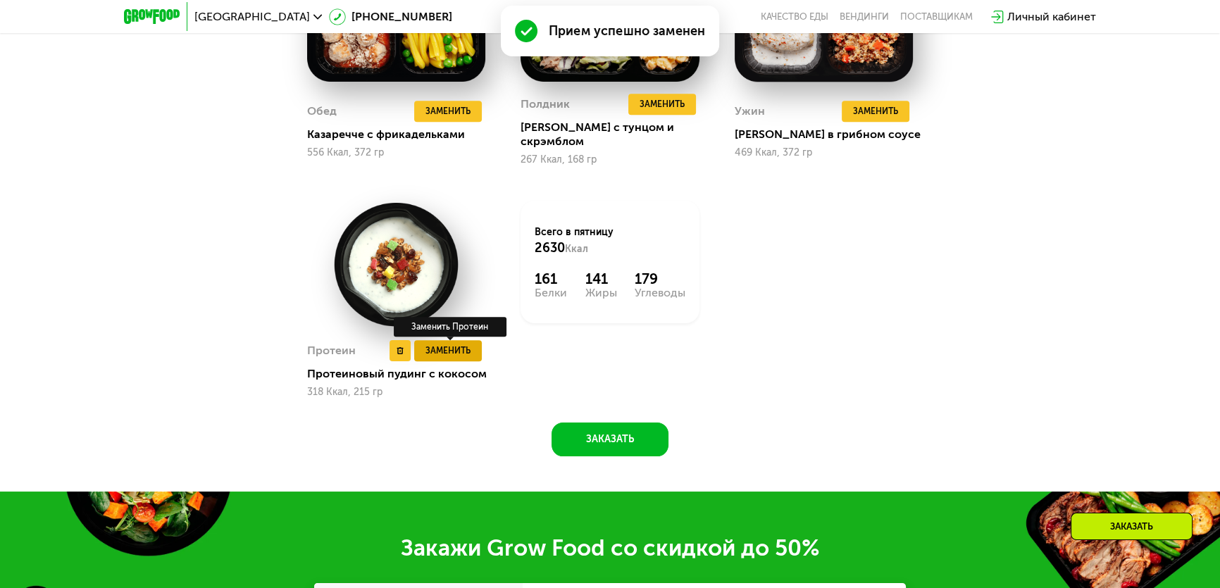
click at [464, 349] on div "Протеин Удалить Протеин Заменить Заменить Протеин Протеиновый пудинг с кокосом …" at bounding box center [396, 369] width 178 height 58
click at [467, 344] on span "Заменить" at bounding box center [447, 351] width 45 height 14
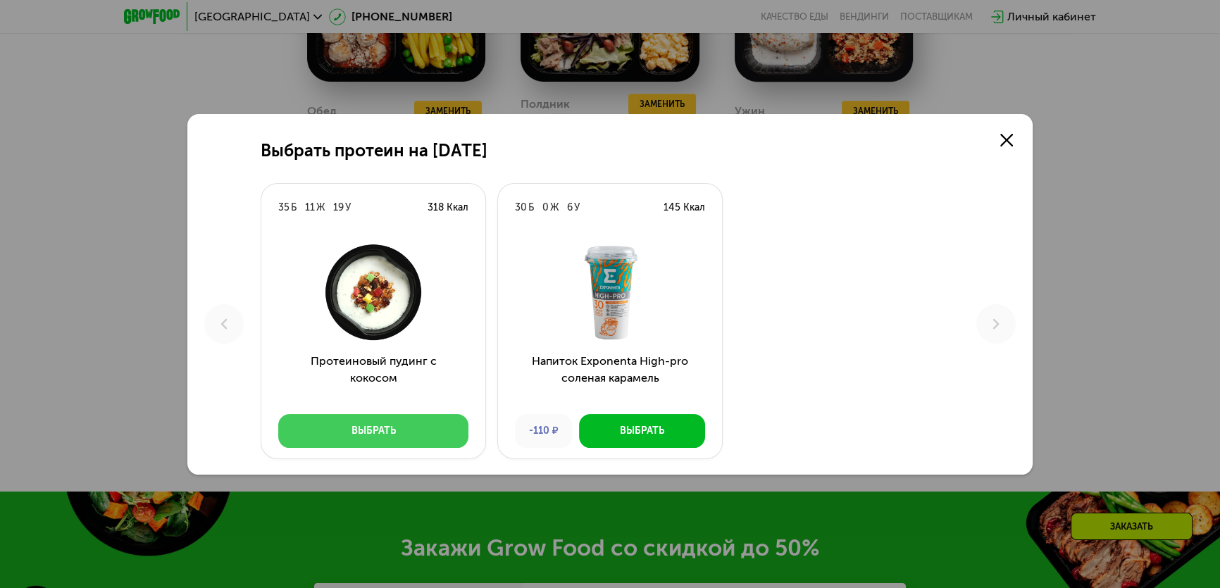
click at [412, 436] on button "Выбрать" at bounding box center [373, 431] width 190 height 34
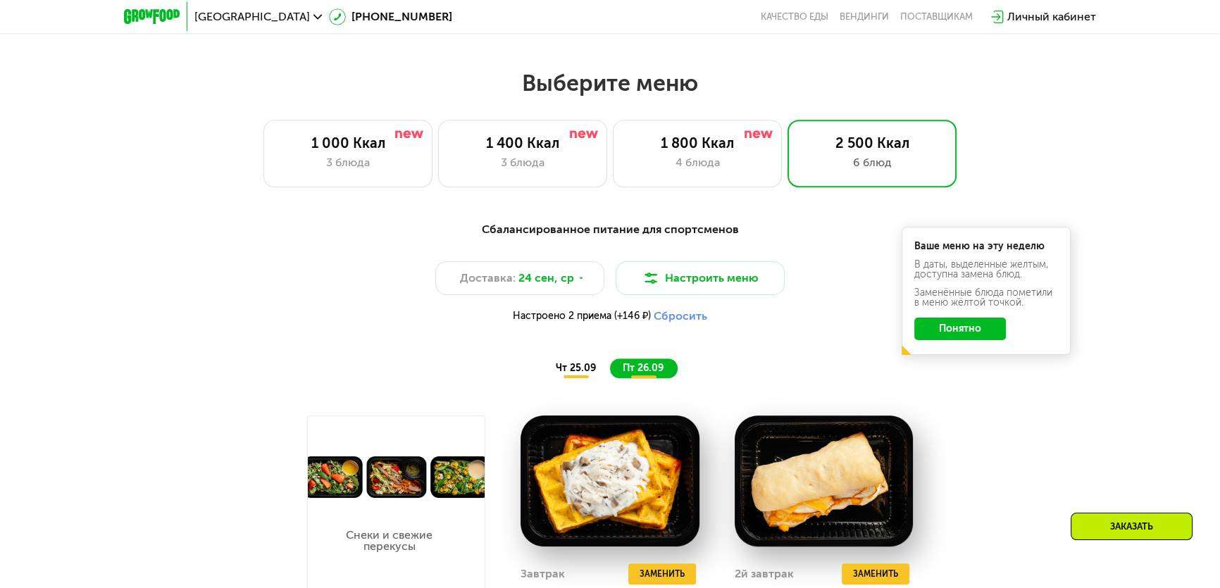
scroll to position [842, 0]
